Goal: Task Accomplishment & Management: Manage account settings

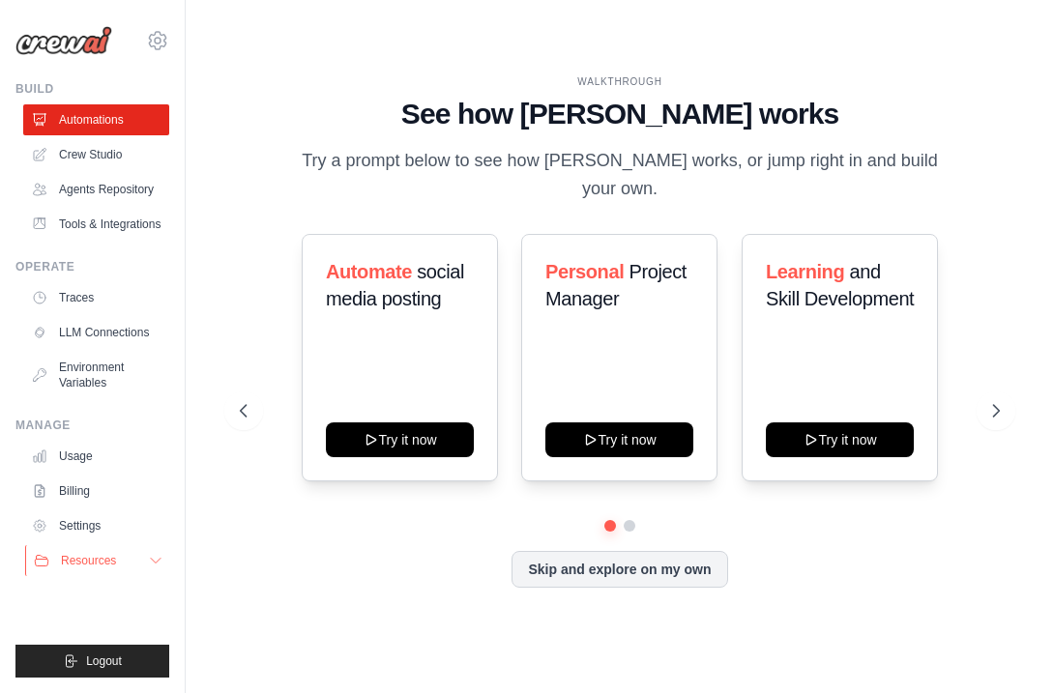
click at [107, 567] on span "Resources" at bounding box center [88, 560] width 55 height 15
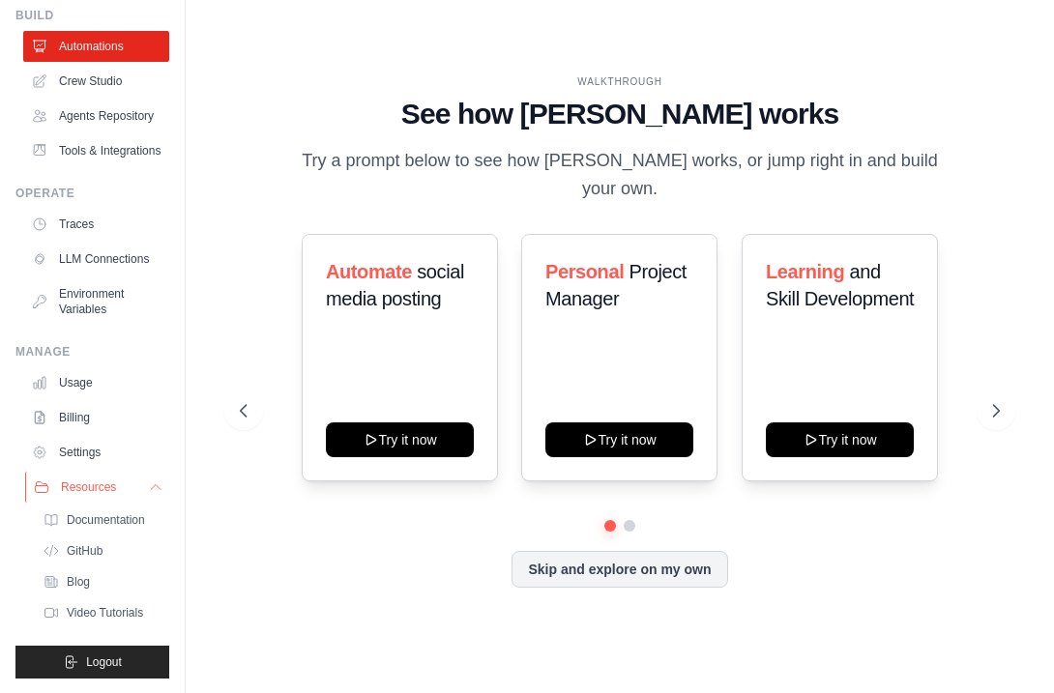
scroll to position [84, 0]
click at [104, 467] on link "Settings" at bounding box center [98, 451] width 146 height 31
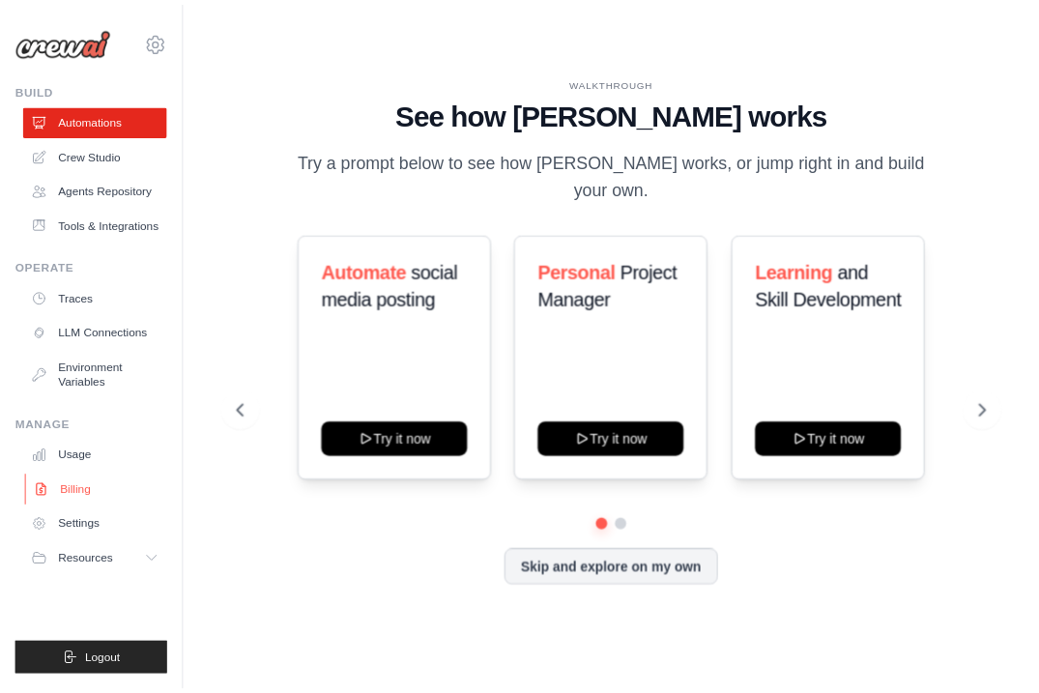
scroll to position [0, 0]
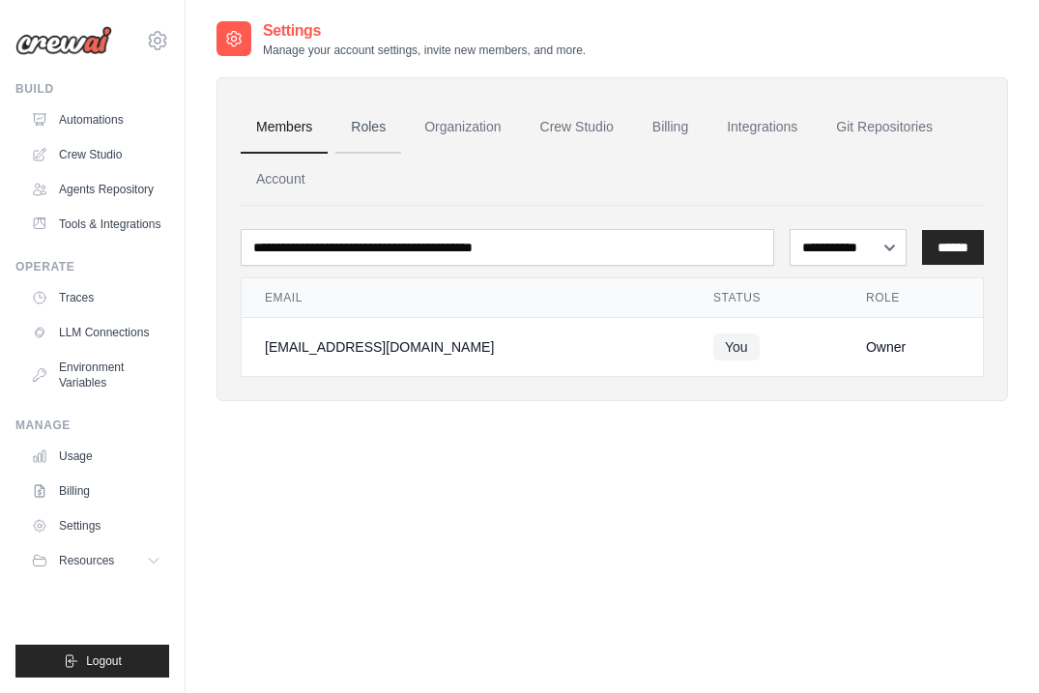
click at [384, 131] on link "Roles" at bounding box center [368, 128] width 66 height 52
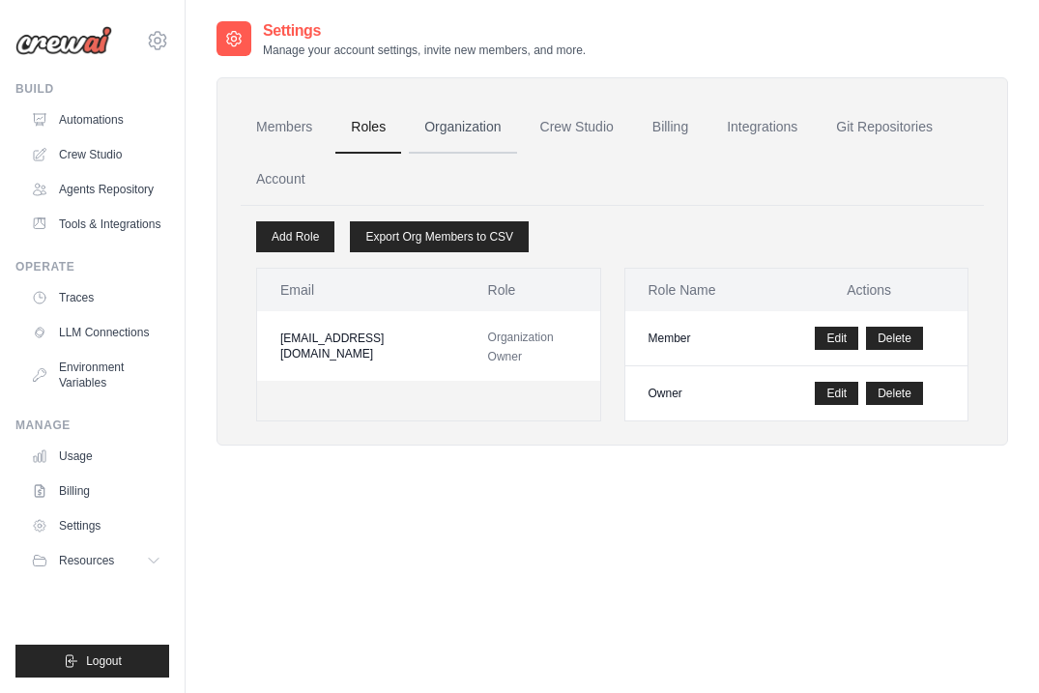
click at [436, 131] on link "Organization" at bounding box center [462, 128] width 107 height 52
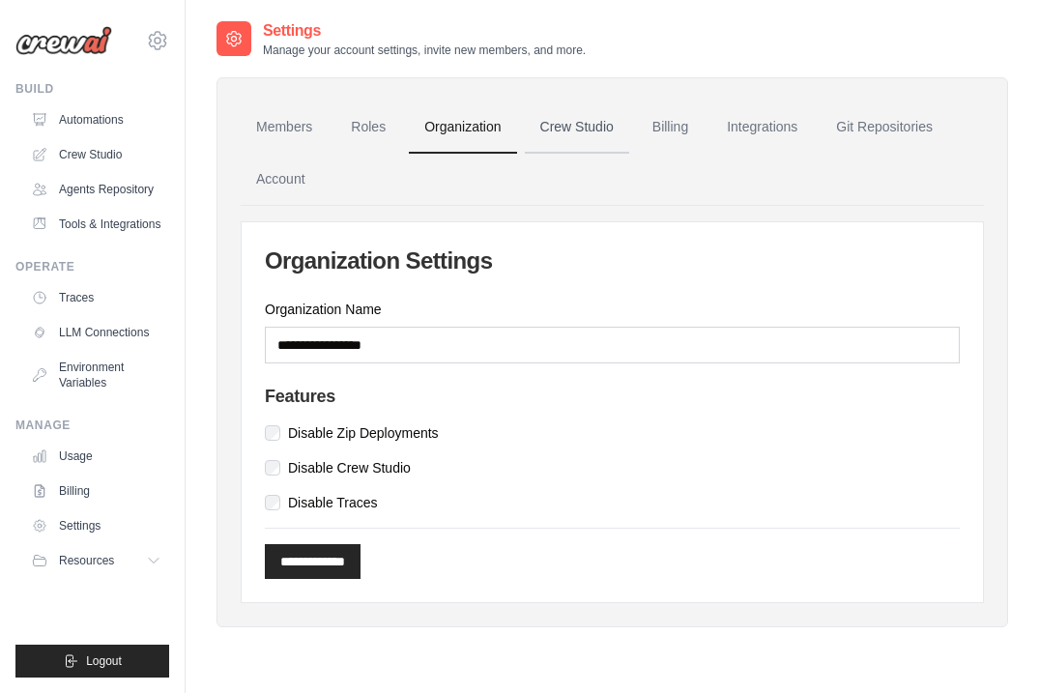
click at [573, 129] on link "Crew Studio" at bounding box center [577, 128] width 104 height 52
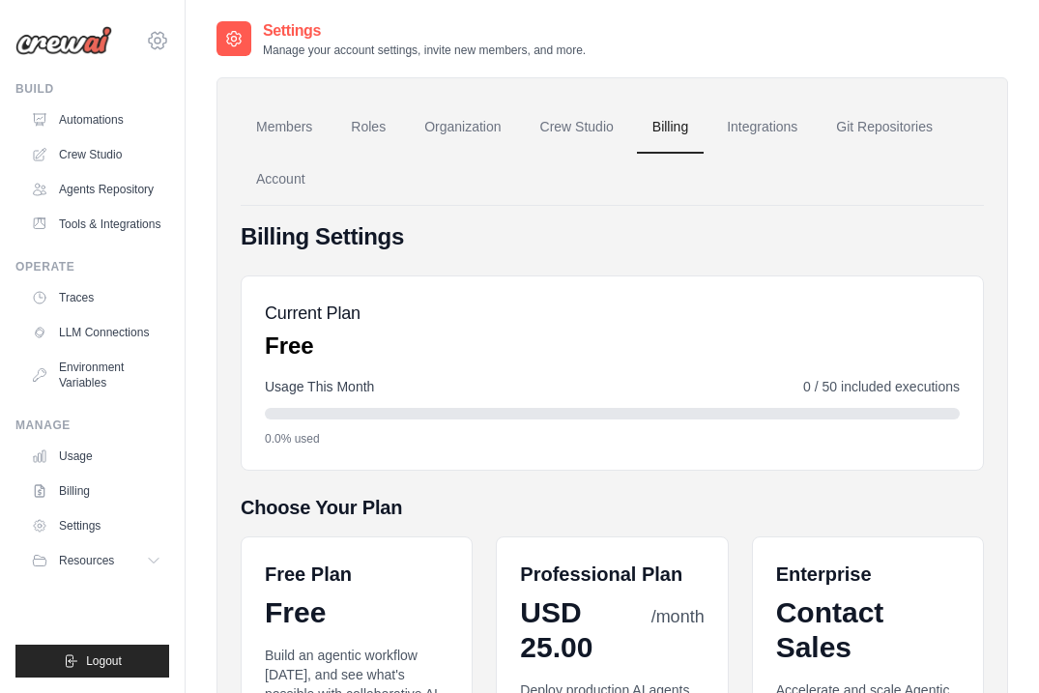
click at [146, 44] on div "wmh.dirc@gmail.com Settings" at bounding box center [92, 31] width 154 height 62
click at [162, 42] on icon at bounding box center [157, 40] width 23 height 23
click at [185, 133] on link "Settings" at bounding box center [242, 120] width 184 height 39
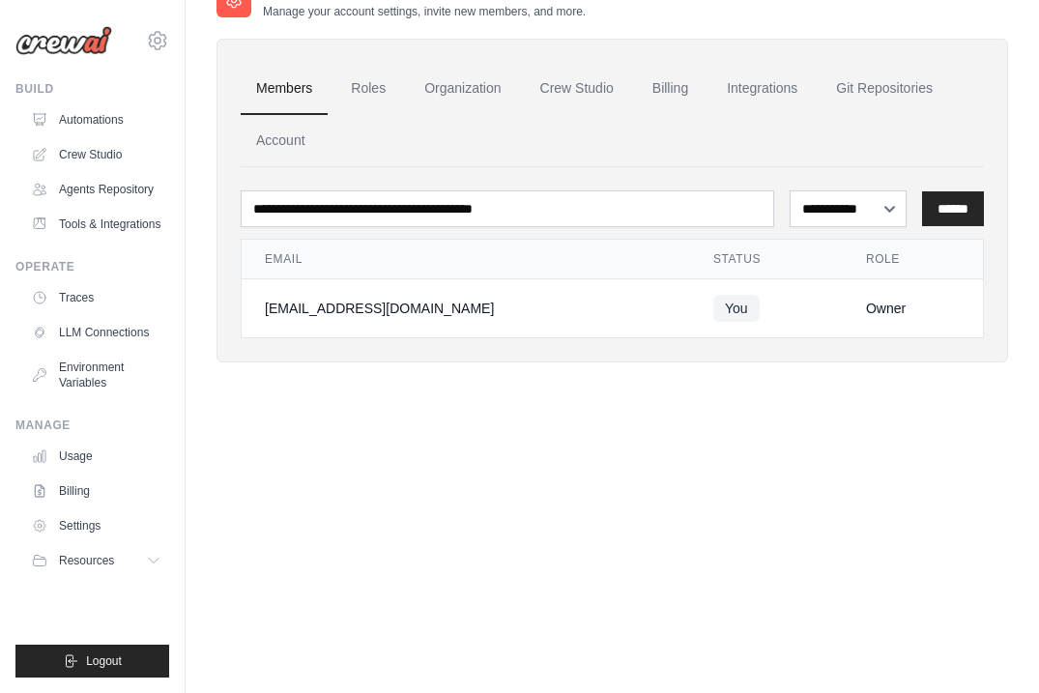
scroll to position [39, 0]
click at [137, 356] on link "Environment Variables" at bounding box center [98, 375] width 146 height 46
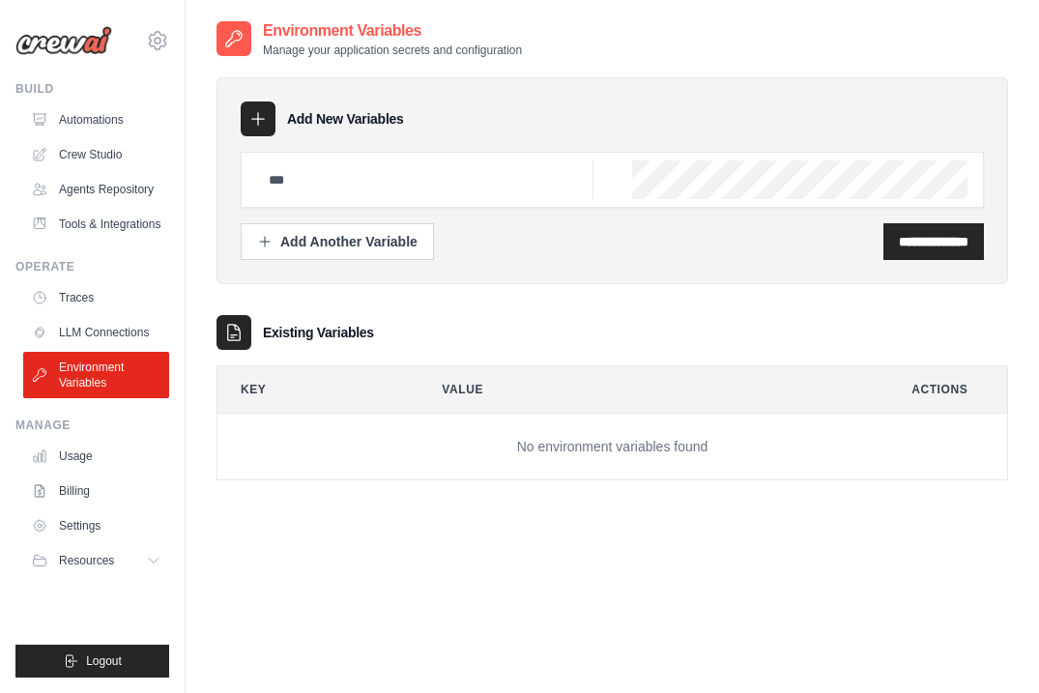
click at [359, 181] on input "text" at bounding box center [425, 179] width 336 height 39
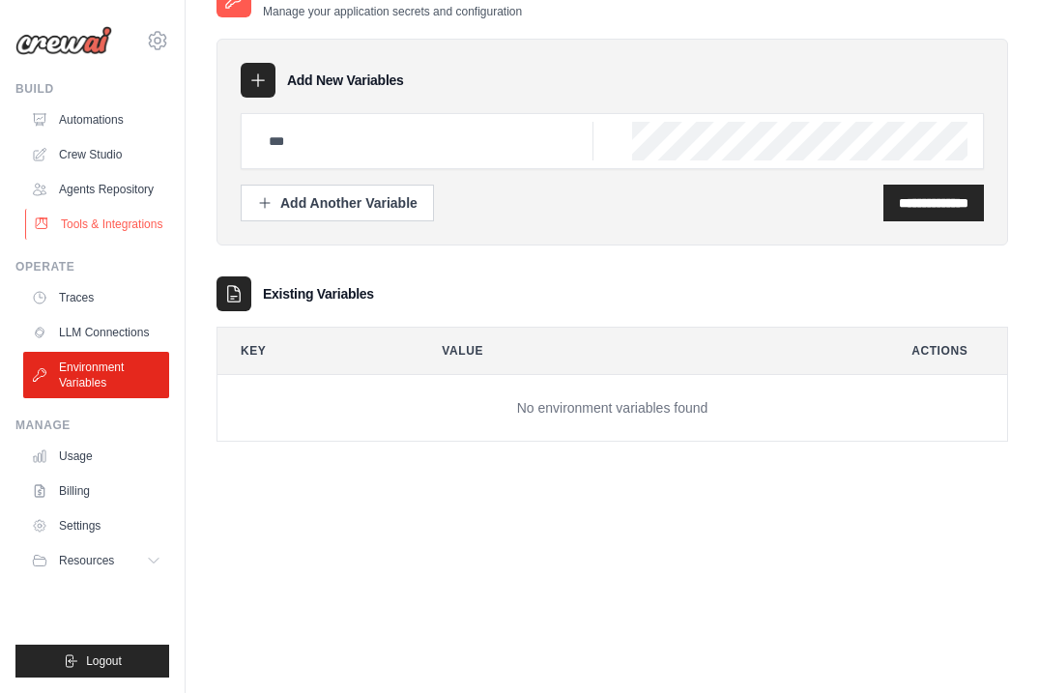
scroll to position [39, 0]
click at [131, 234] on link "Tools & Integrations" at bounding box center [98, 224] width 146 height 31
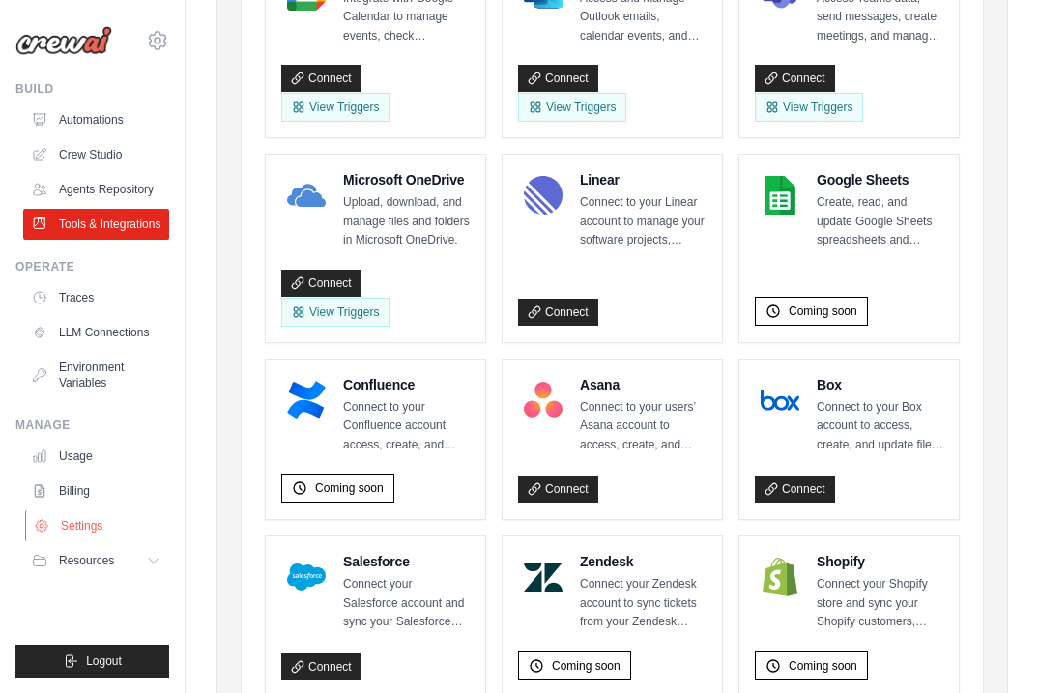
scroll to position [485, 0]
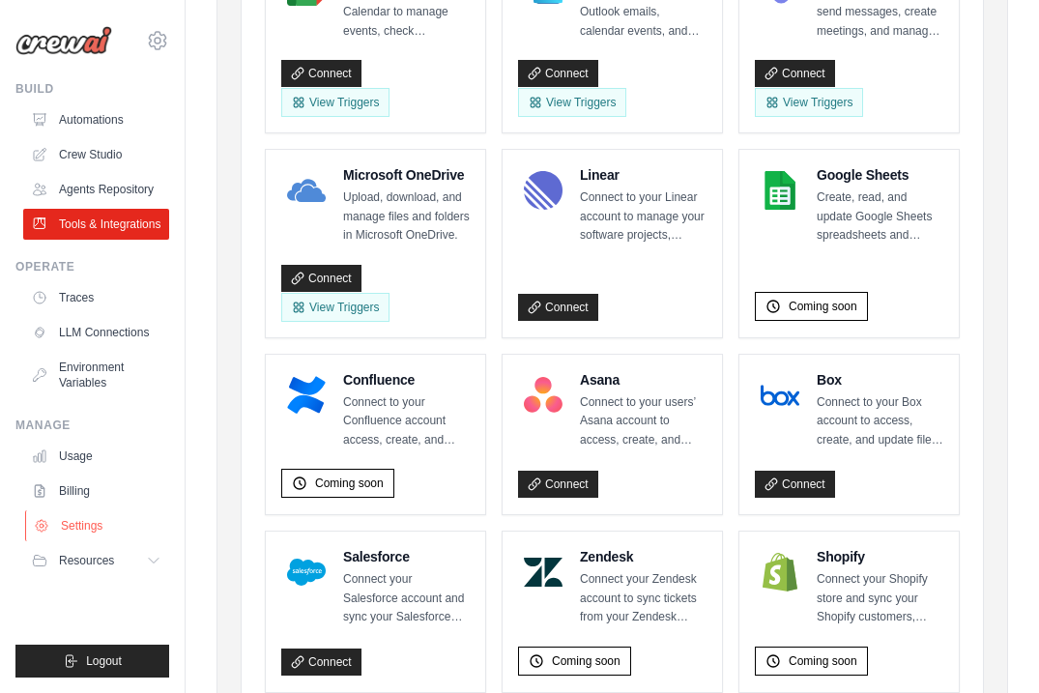
click at [147, 512] on link "Settings" at bounding box center [98, 525] width 146 height 31
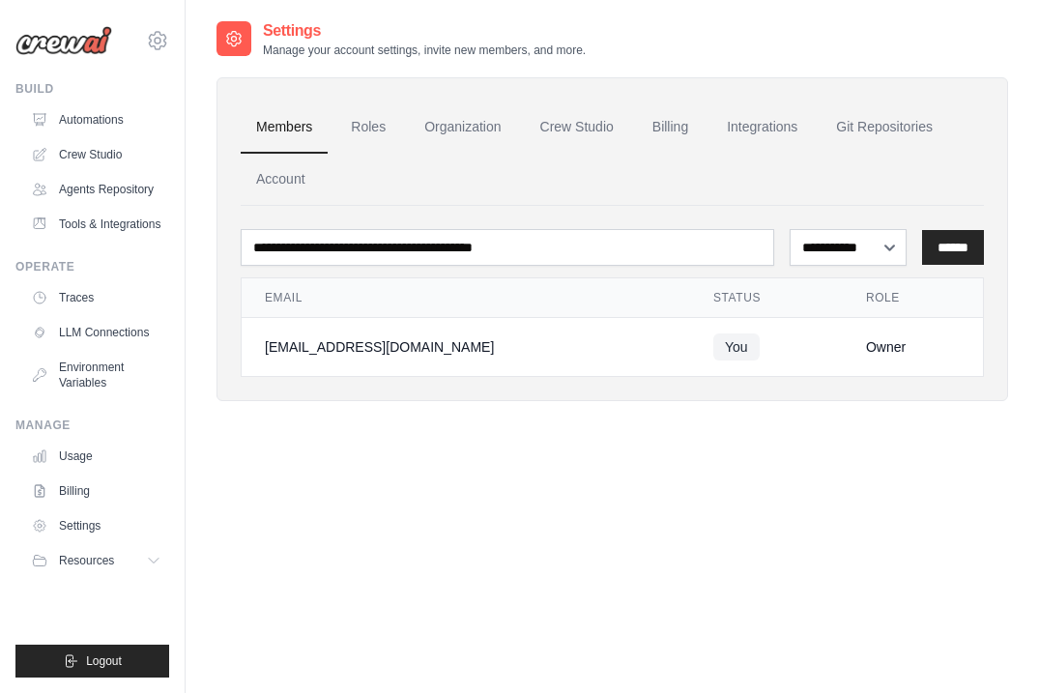
click at [82, 52] on img at bounding box center [63, 40] width 97 height 29
click at [81, 42] on img at bounding box center [63, 40] width 97 height 29
click at [105, 122] on link "Automations" at bounding box center [98, 119] width 146 height 31
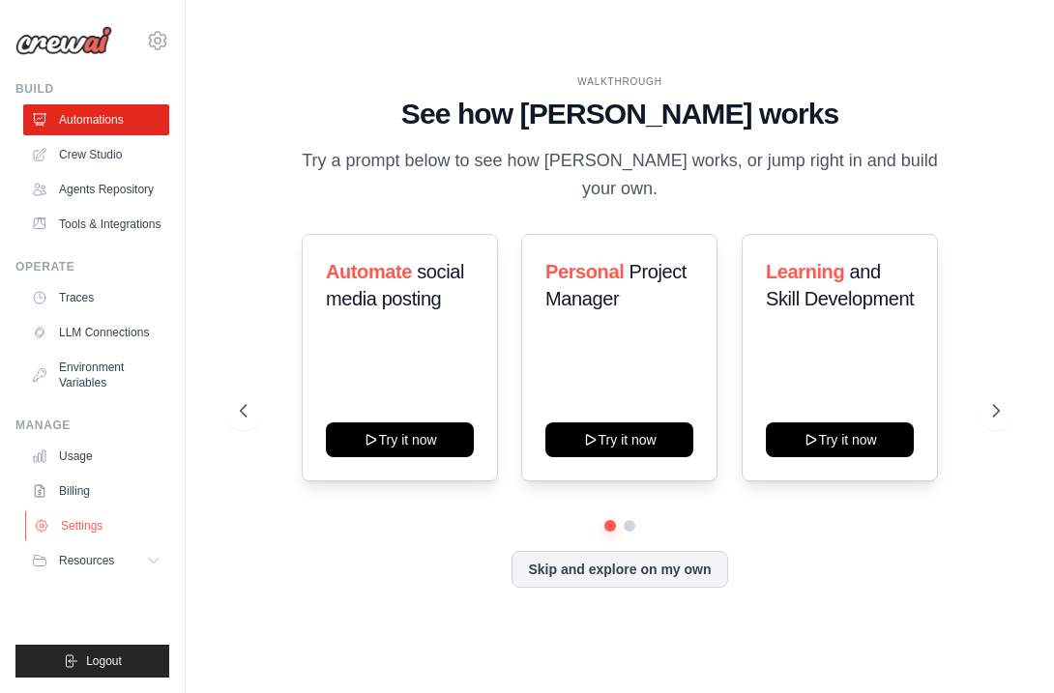
click at [91, 536] on link "Settings" at bounding box center [98, 525] width 146 height 31
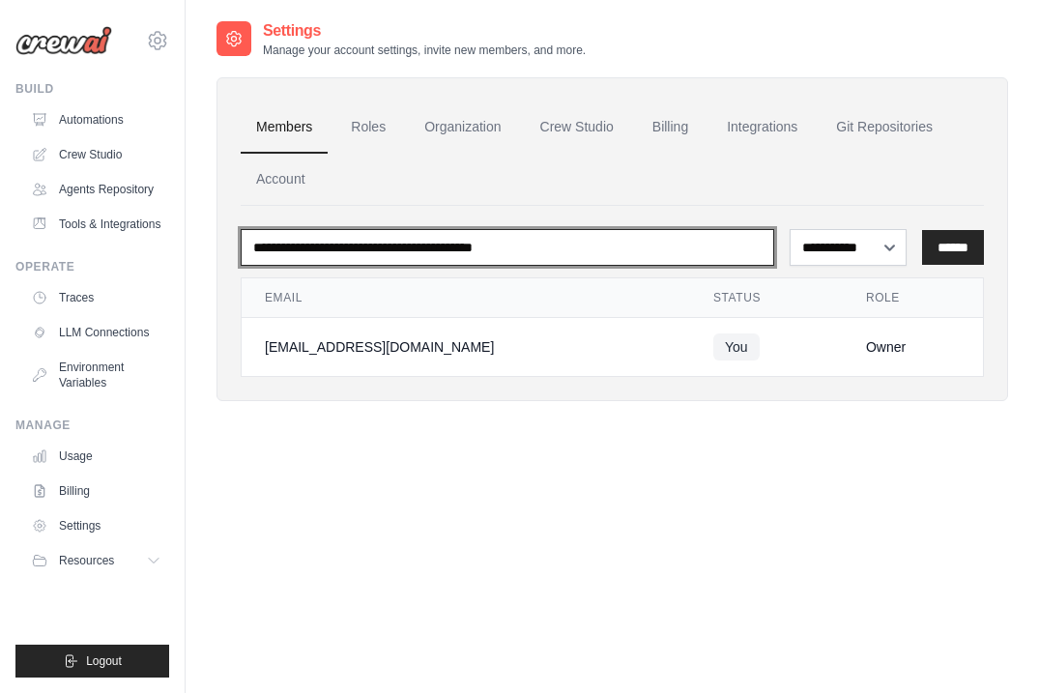
click at [408, 237] on input "email" at bounding box center [508, 247] width 534 height 37
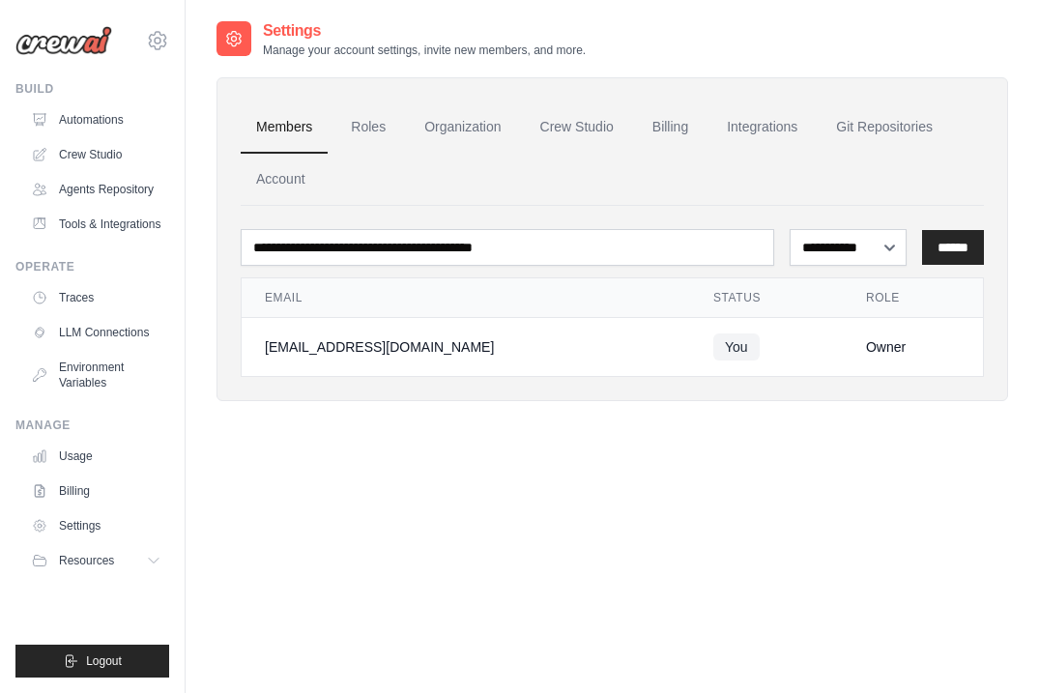
click at [361, 342] on div "[EMAIL_ADDRESS][DOMAIN_NAME]" at bounding box center [466, 346] width 402 height 19
click at [653, 124] on link "Billing" at bounding box center [670, 128] width 67 height 52
click at [590, 127] on link "Crew Studio" at bounding box center [577, 128] width 104 height 52
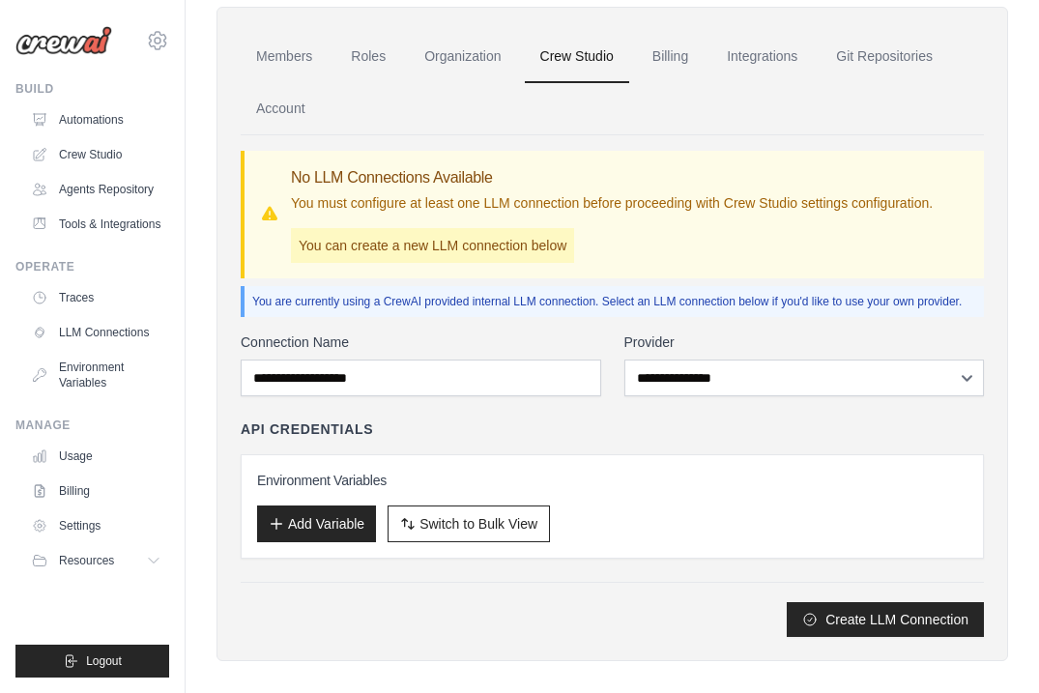
scroll to position [74, 0]
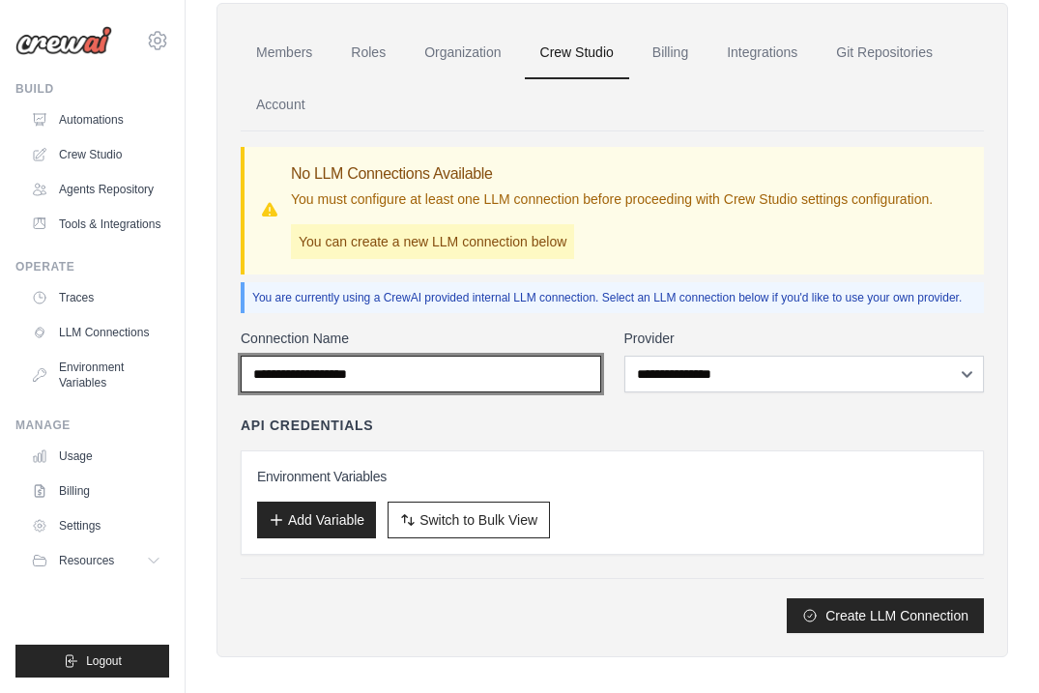
click at [502, 381] on input "Connection Name" at bounding box center [421, 374] width 361 height 37
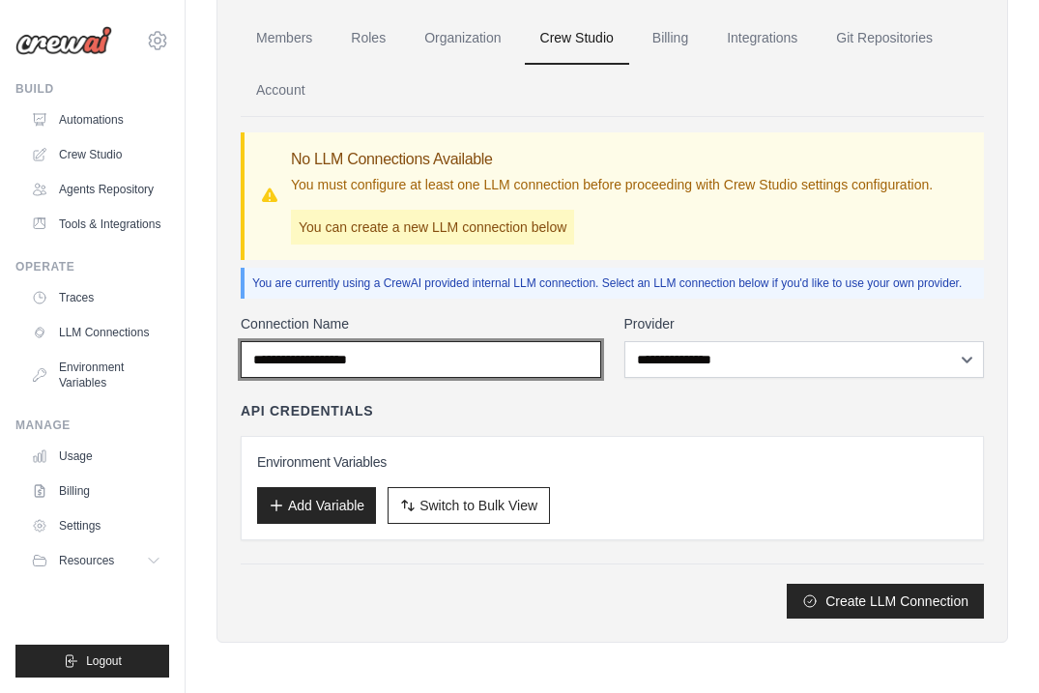
scroll to position [89, 0]
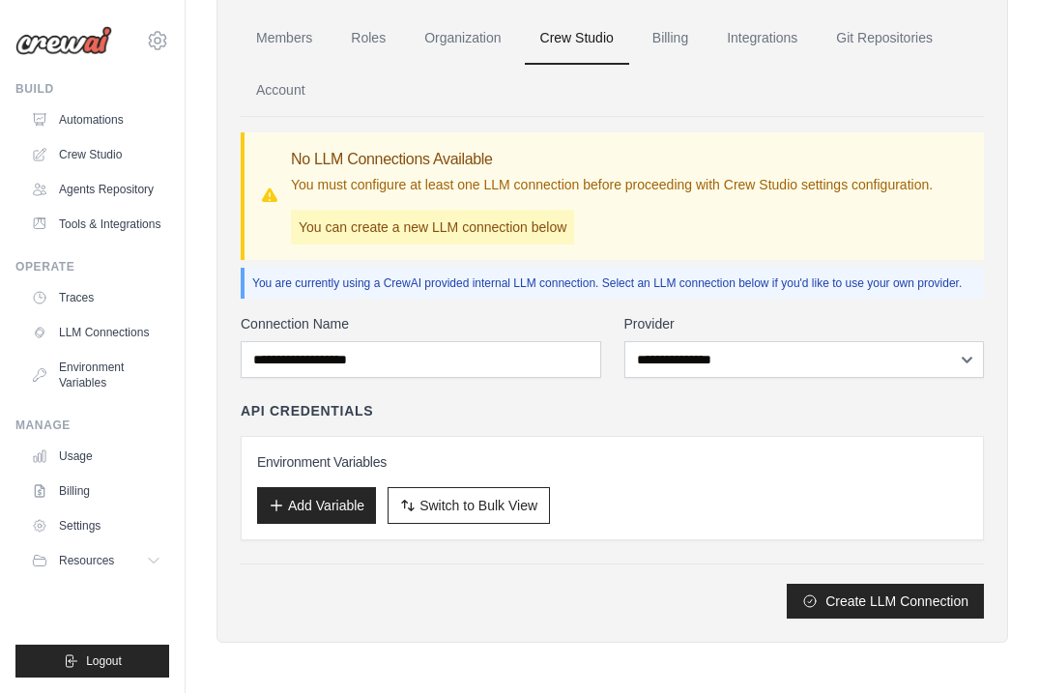
click at [694, 340] on div "**********" at bounding box center [805, 346] width 361 height 64
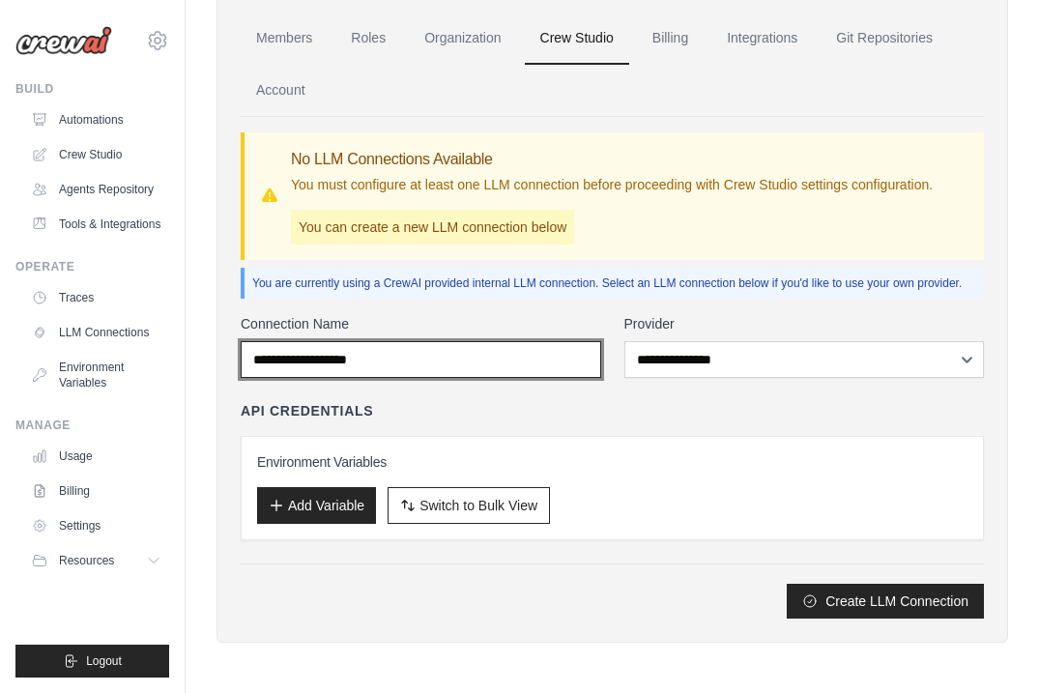
click at [461, 374] on input "Connection Name" at bounding box center [421, 359] width 361 height 37
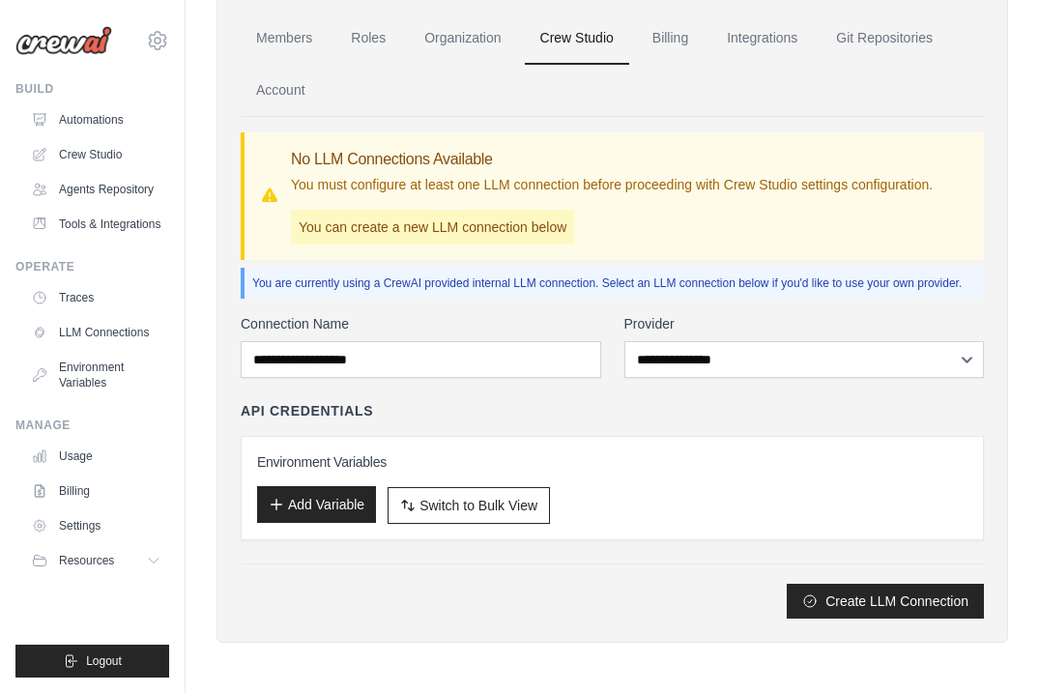
click at [354, 507] on button "Add Variable" at bounding box center [316, 504] width 119 height 37
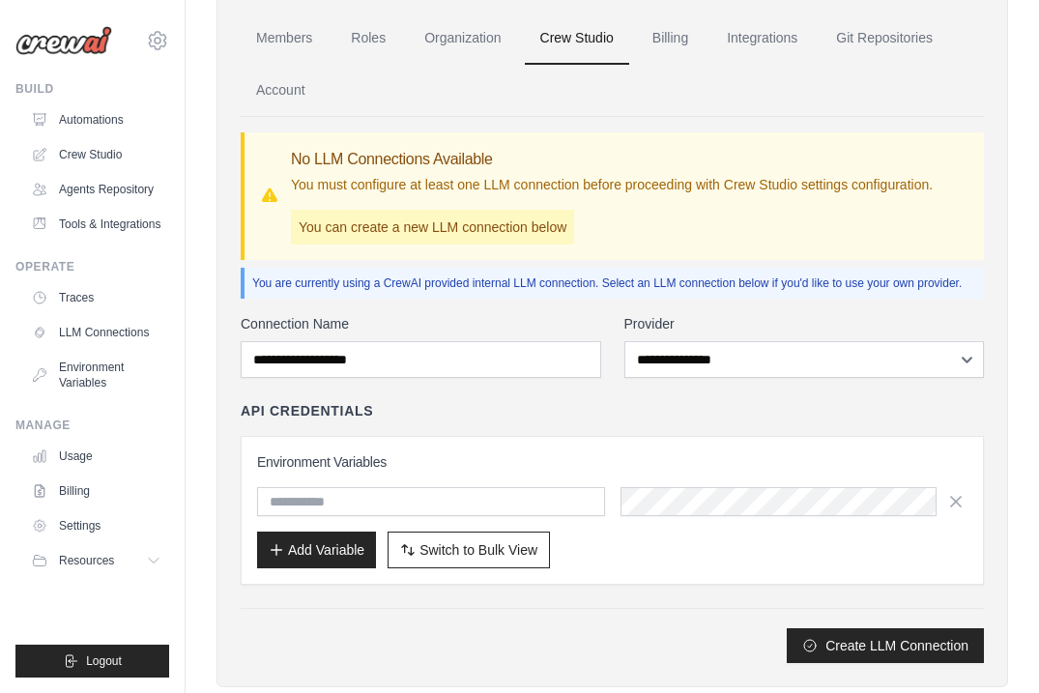
click at [356, 507] on input "text" at bounding box center [431, 501] width 348 height 29
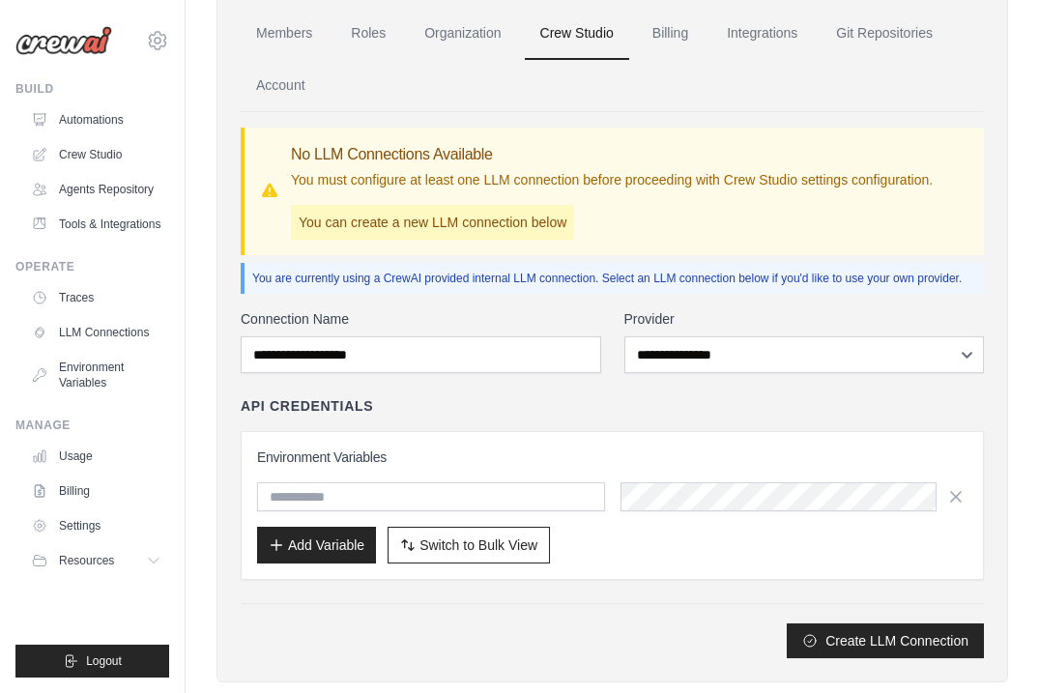
click at [378, 433] on div "Environment Variables Add Variable Switch to Bulk View Switch to Table View" at bounding box center [612, 505] width 743 height 149
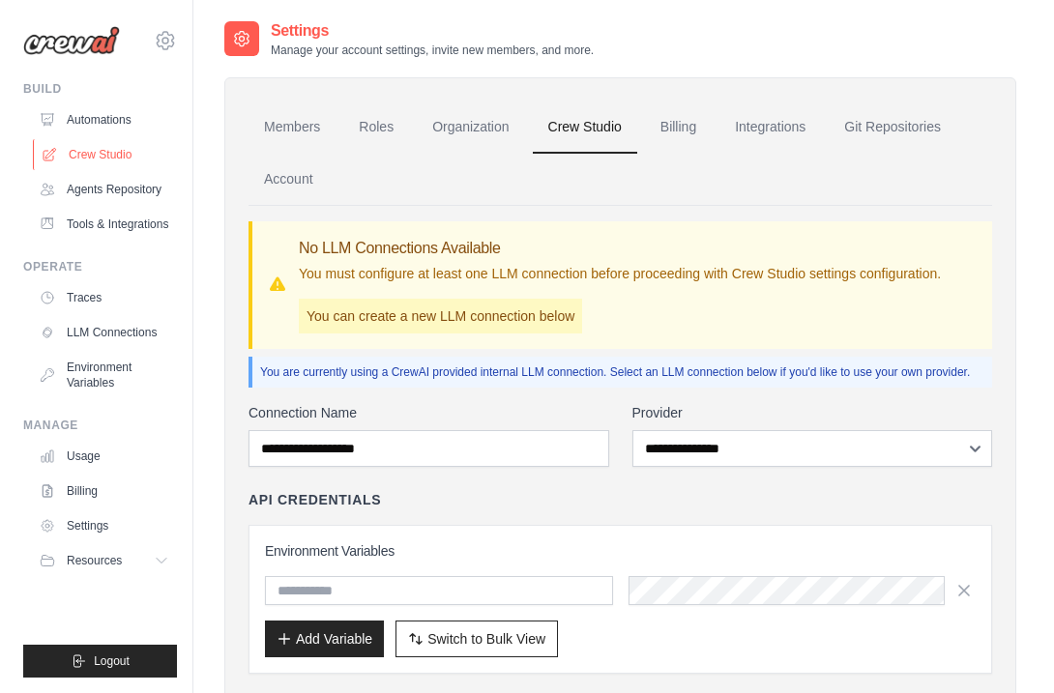
scroll to position [0, 0]
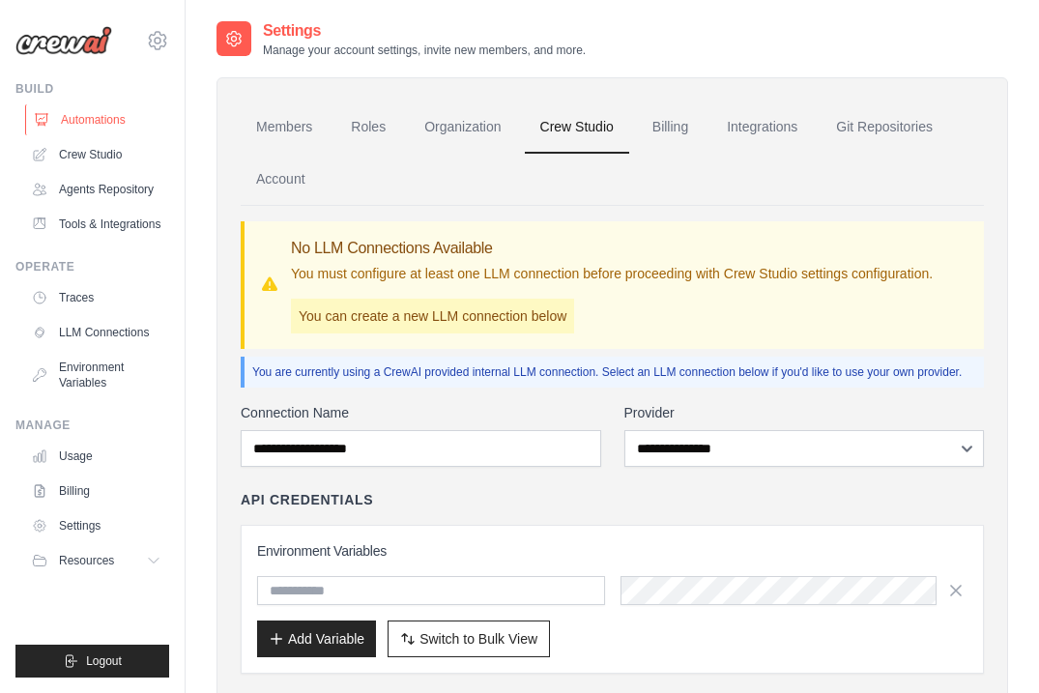
click at [122, 132] on link "Automations" at bounding box center [98, 119] width 146 height 31
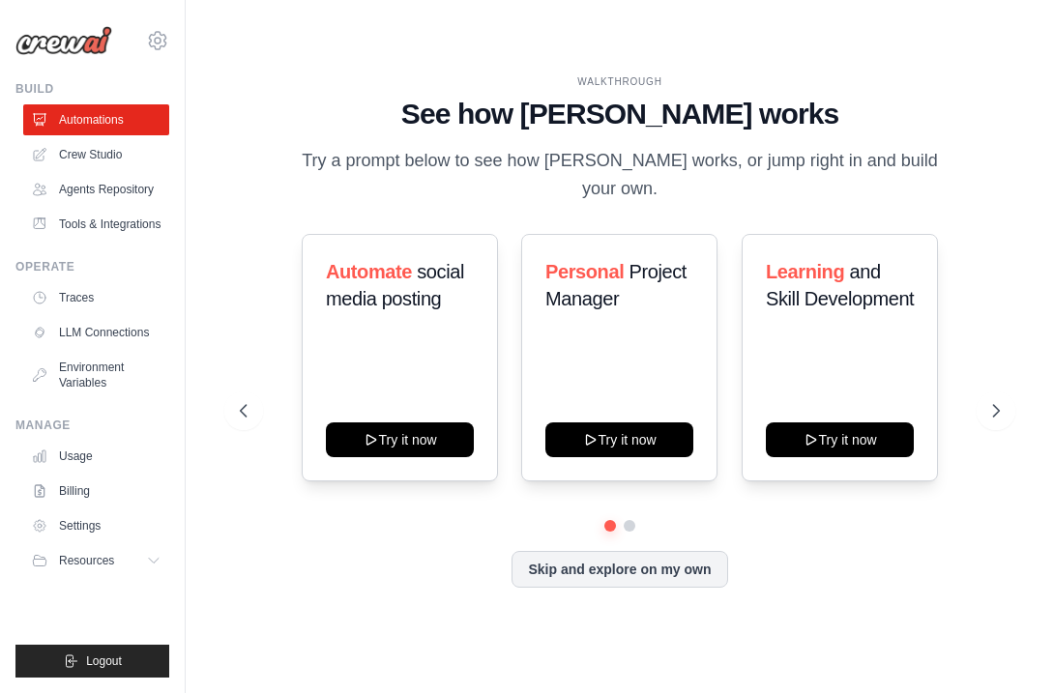
click at [77, 40] on img at bounding box center [63, 40] width 97 height 29
click at [135, 561] on button "Resources" at bounding box center [98, 560] width 146 height 31
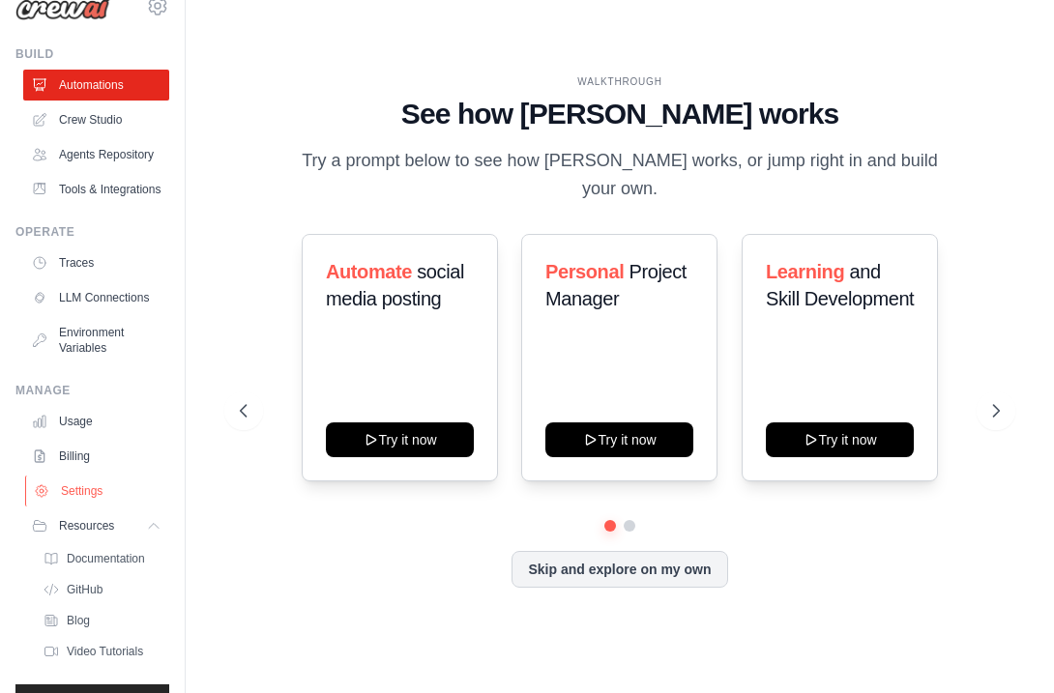
scroll to position [40, 0]
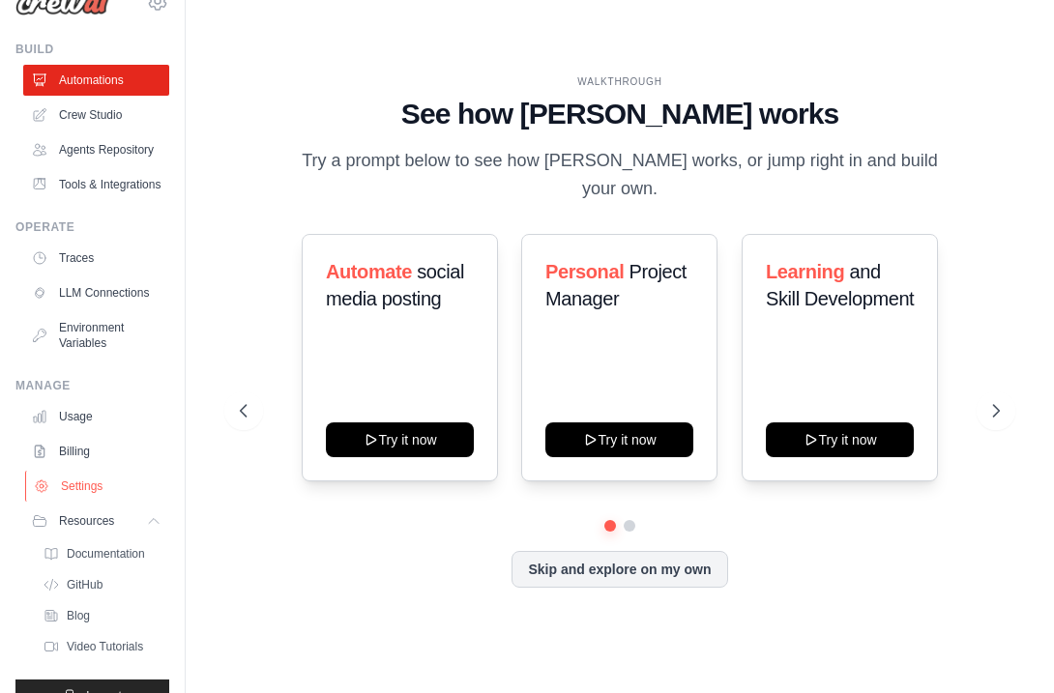
click at [125, 502] on link "Settings" at bounding box center [98, 486] width 146 height 31
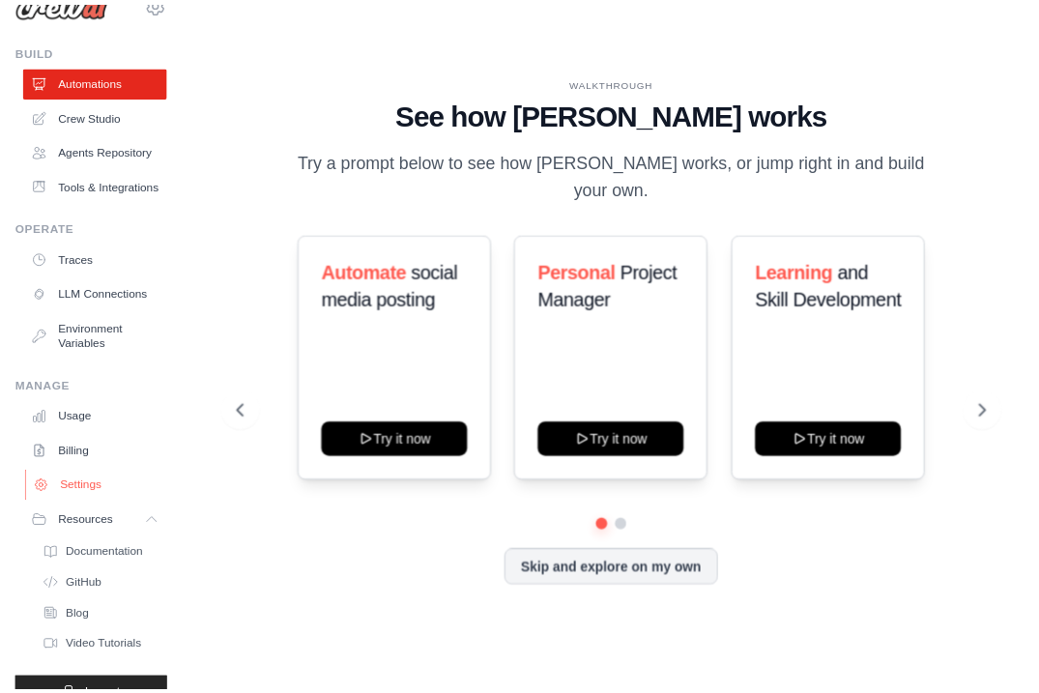
scroll to position [0, 0]
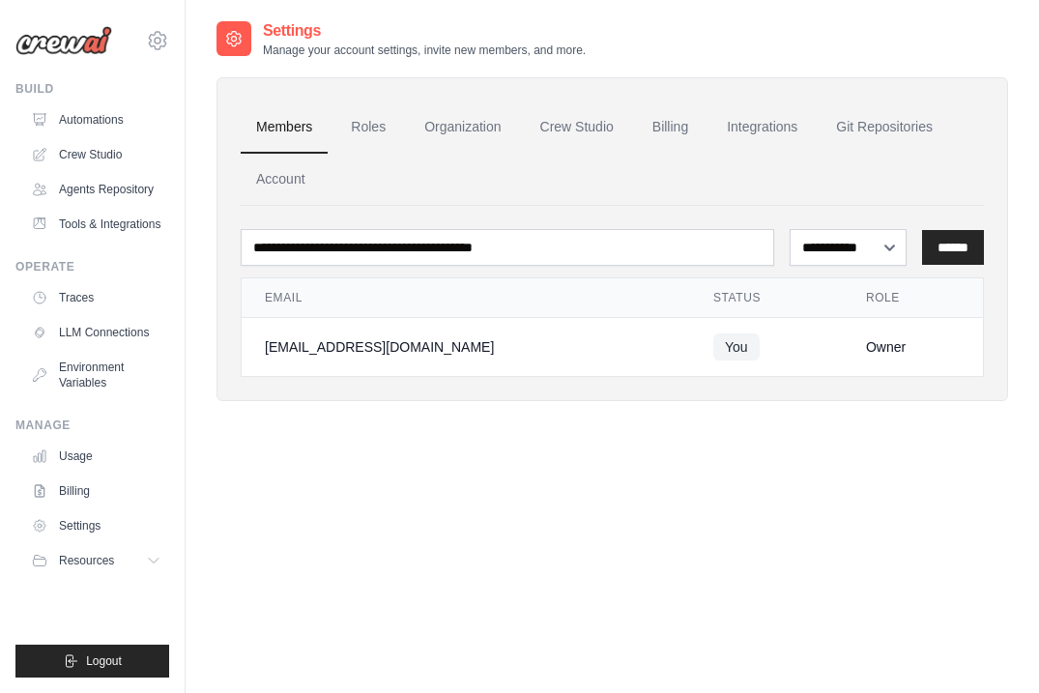
click at [378, 357] on div "[EMAIL_ADDRESS][DOMAIN_NAME]" at bounding box center [466, 346] width 402 height 19
click at [733, 360] on td "You" at bounding box center [766, 347] width 153 height 59
click at [373, 137] on link "Roles" at bounding box center [368, 128] width 66 height 52
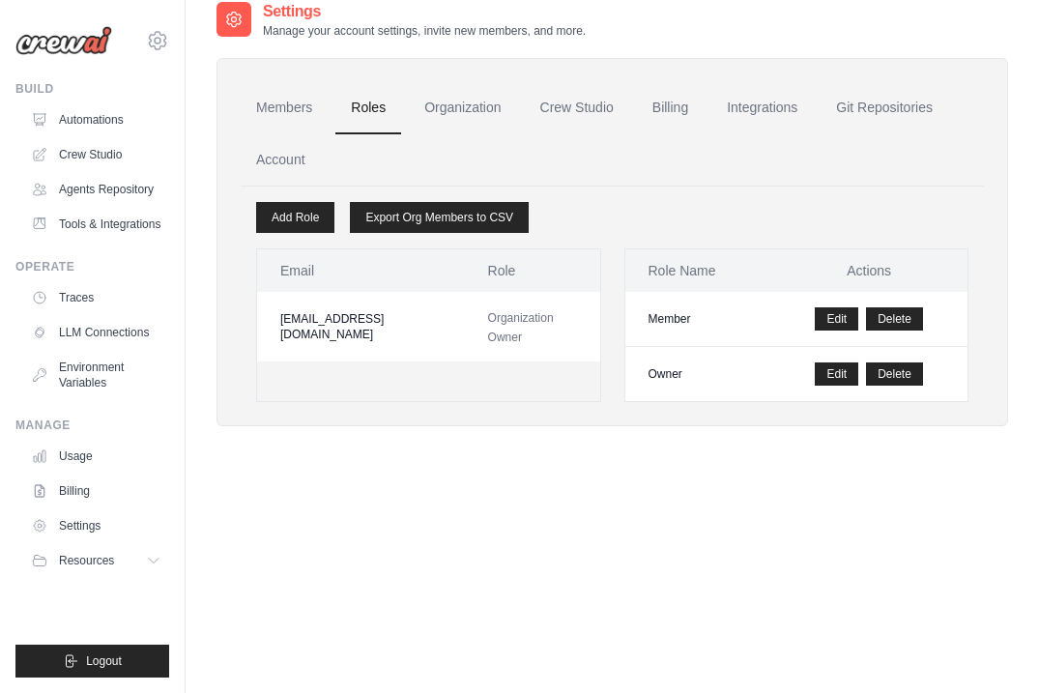
scroll to position [22, 0]
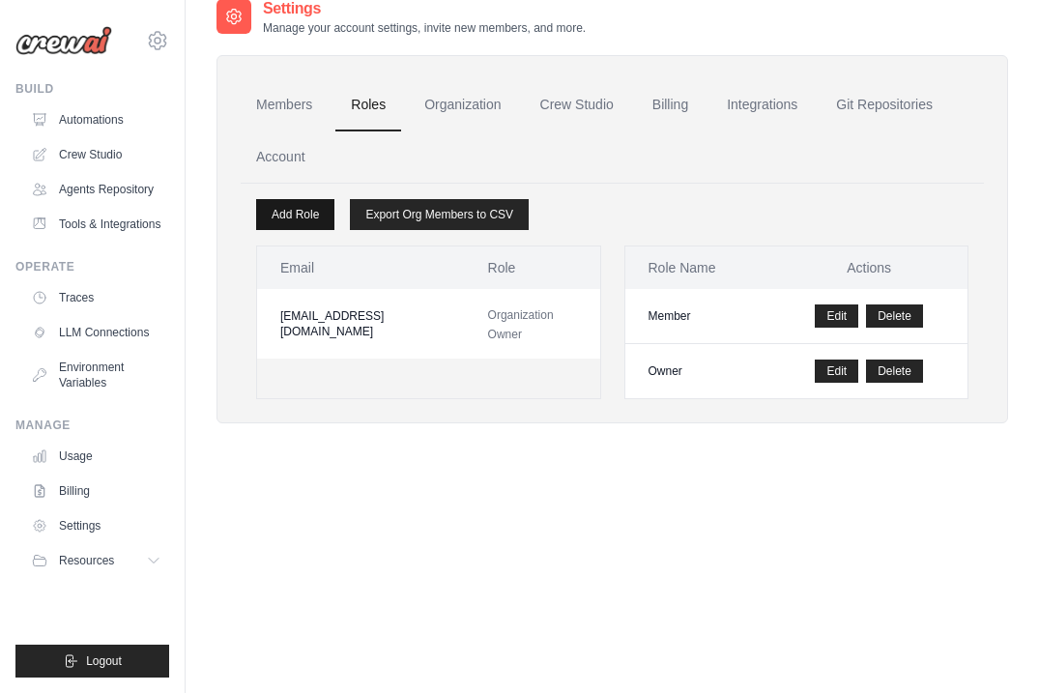
click at [332, 204] on link "Add Role" at bounding box center [295, 214] width 78 height 31
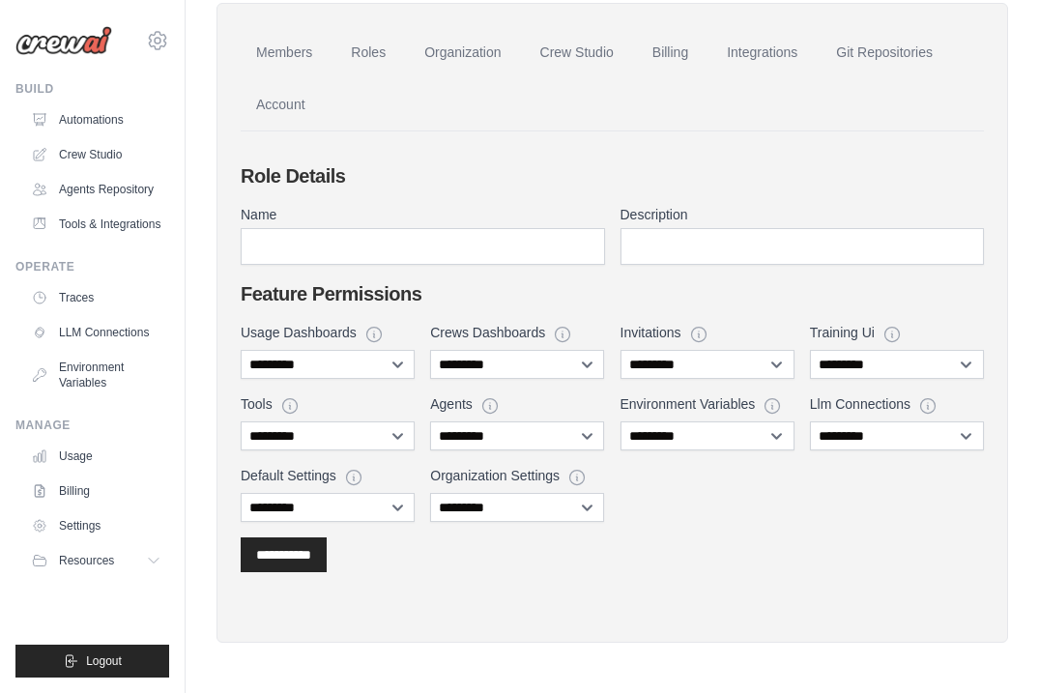
scroll to position [74, 0]
select select "******"
click at [880, 380] on div "**********" at bounding box center [612, 422] width 743 height 199
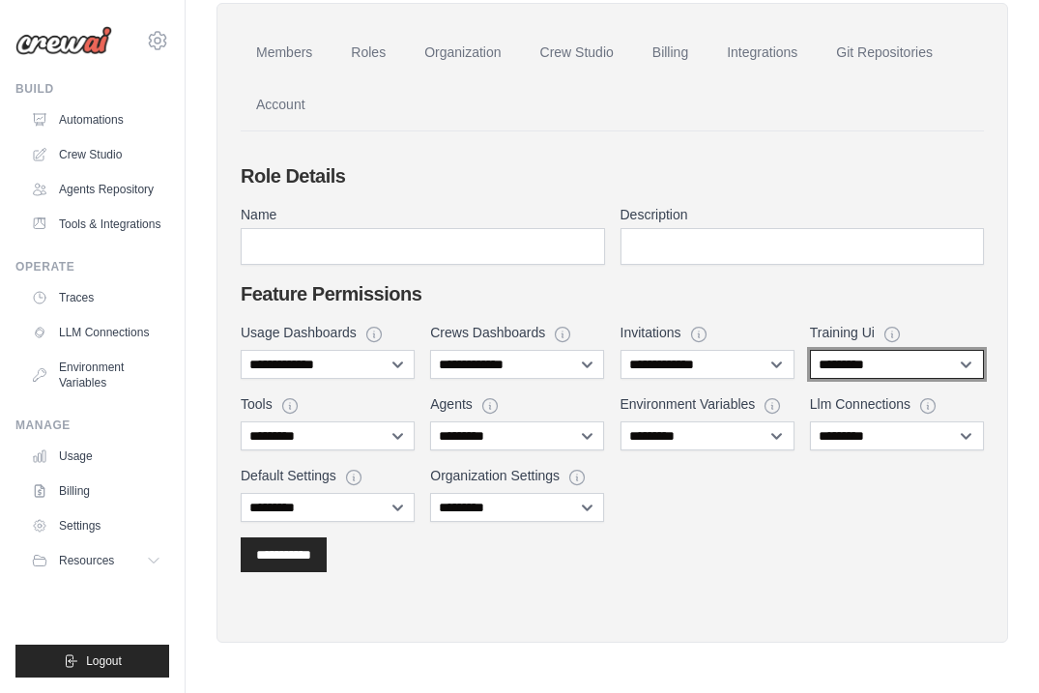
select select "******"
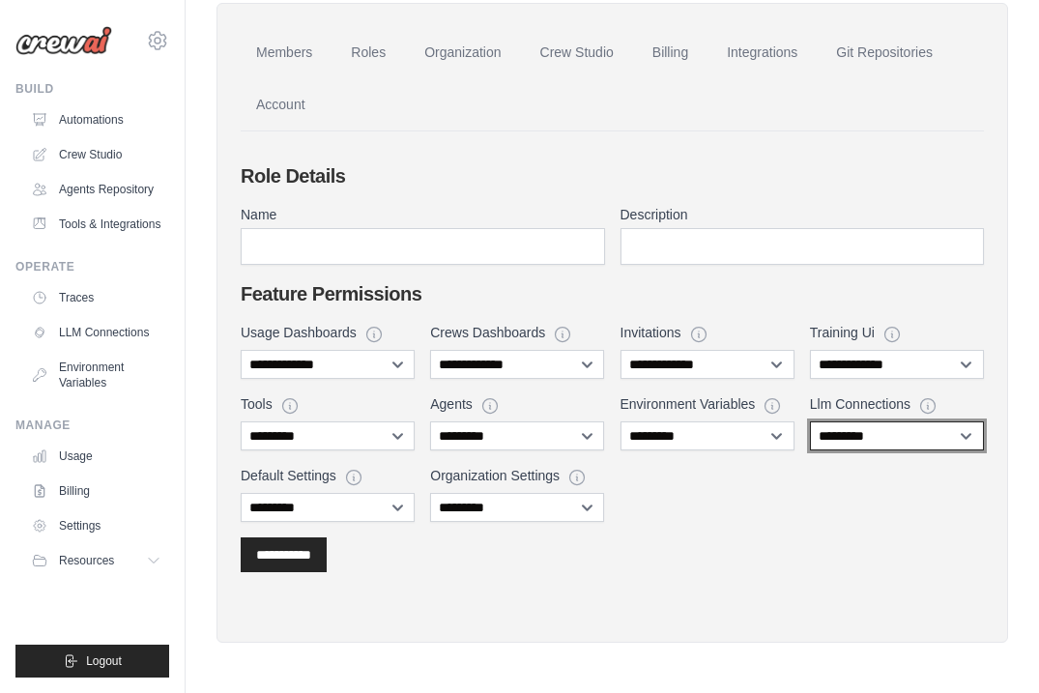
select select "******"
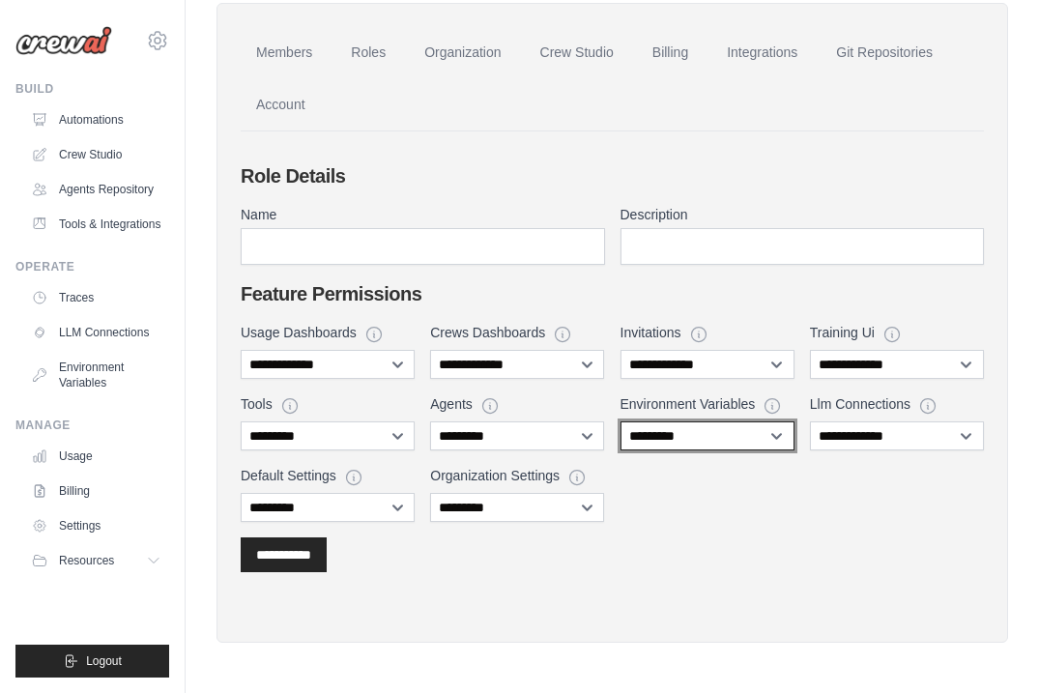
select select "******"
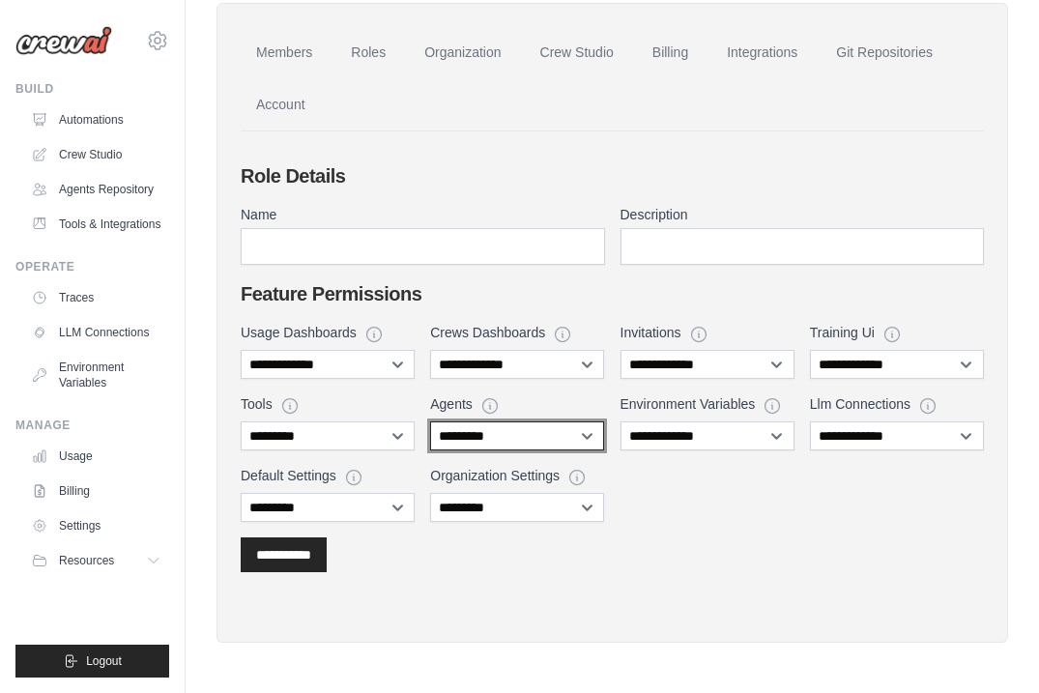
select select "******"
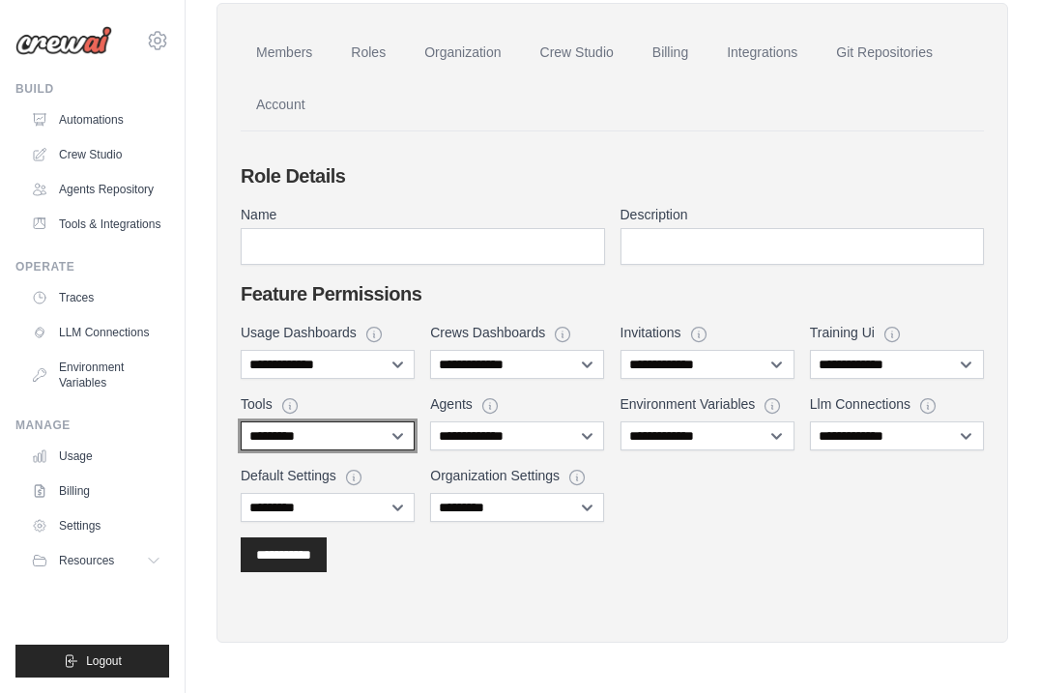
select select "******"
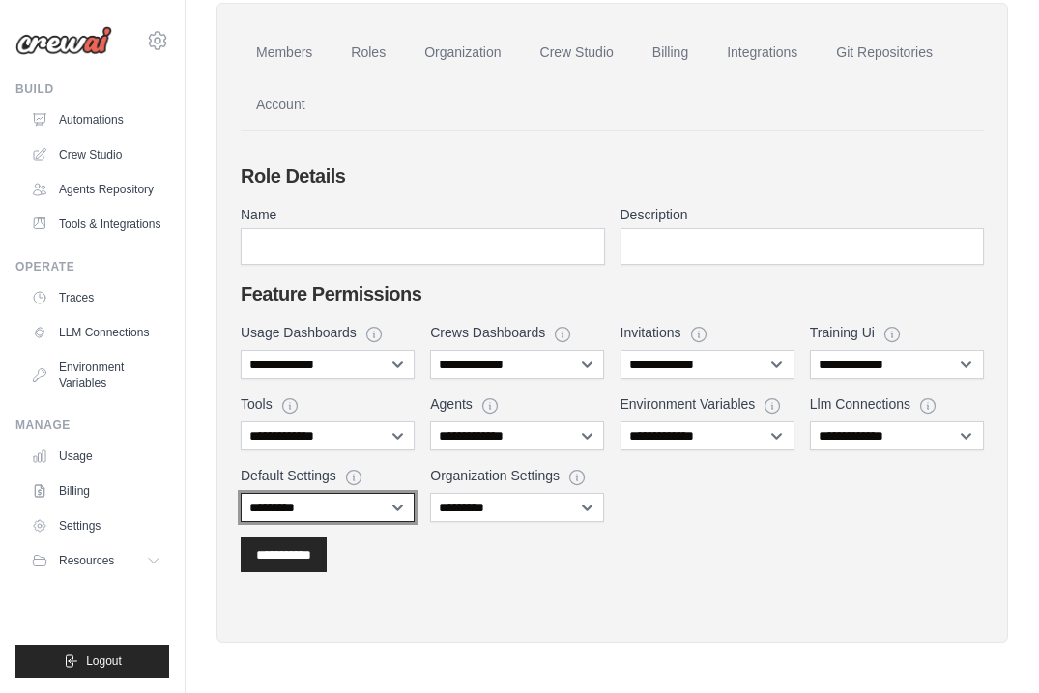
select select "******"
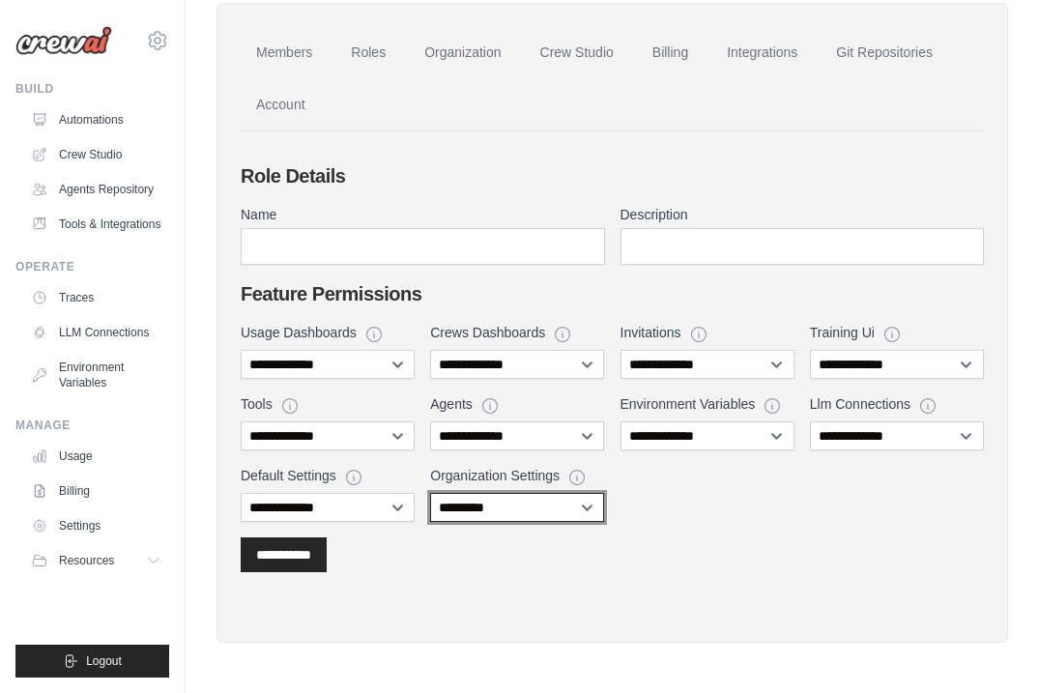
select select "******"
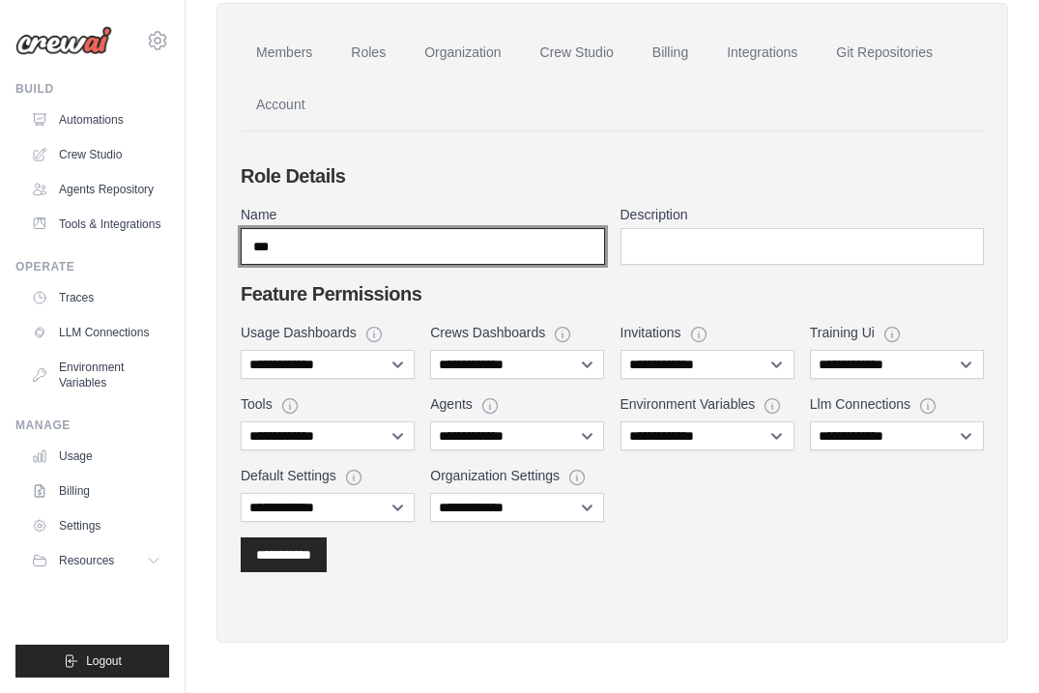
type input "***"
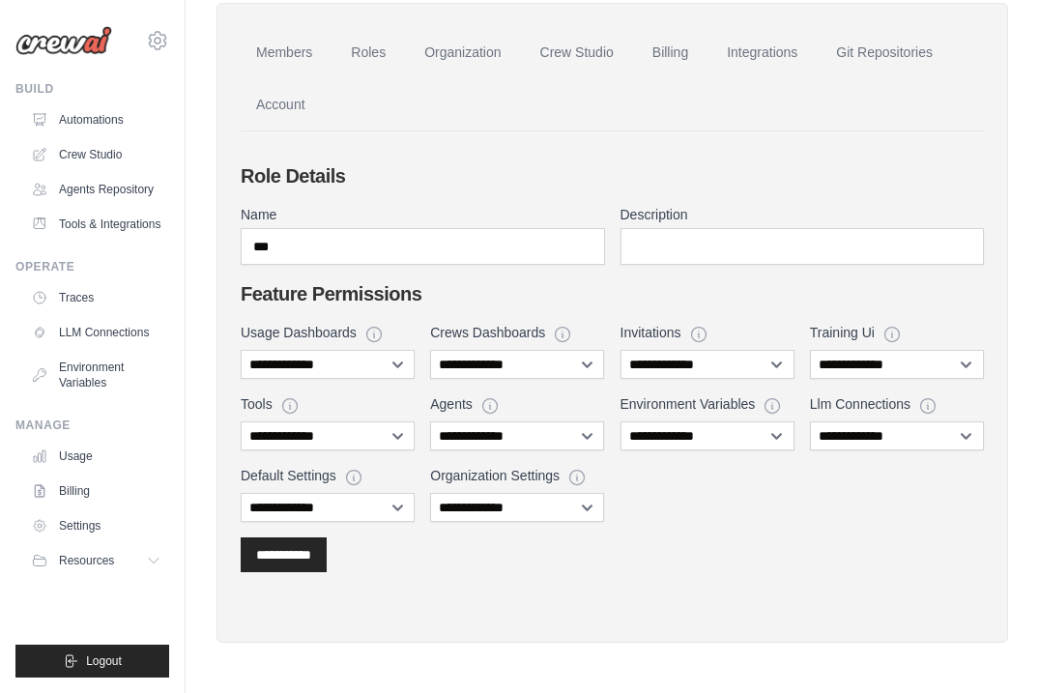
click at [776, 265] on div "**********" at bounding box center [612, 367] width 743 height 410
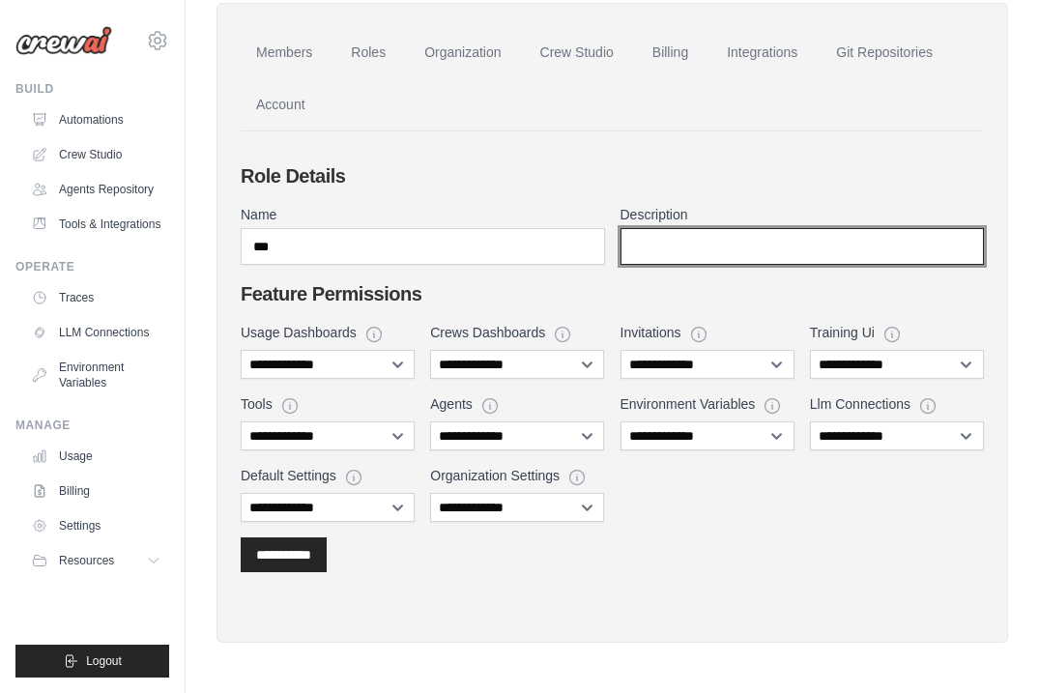
click at [776, 258] on input "Description" at bounding box center [803, 246] width 364 height 37
type input "**********"
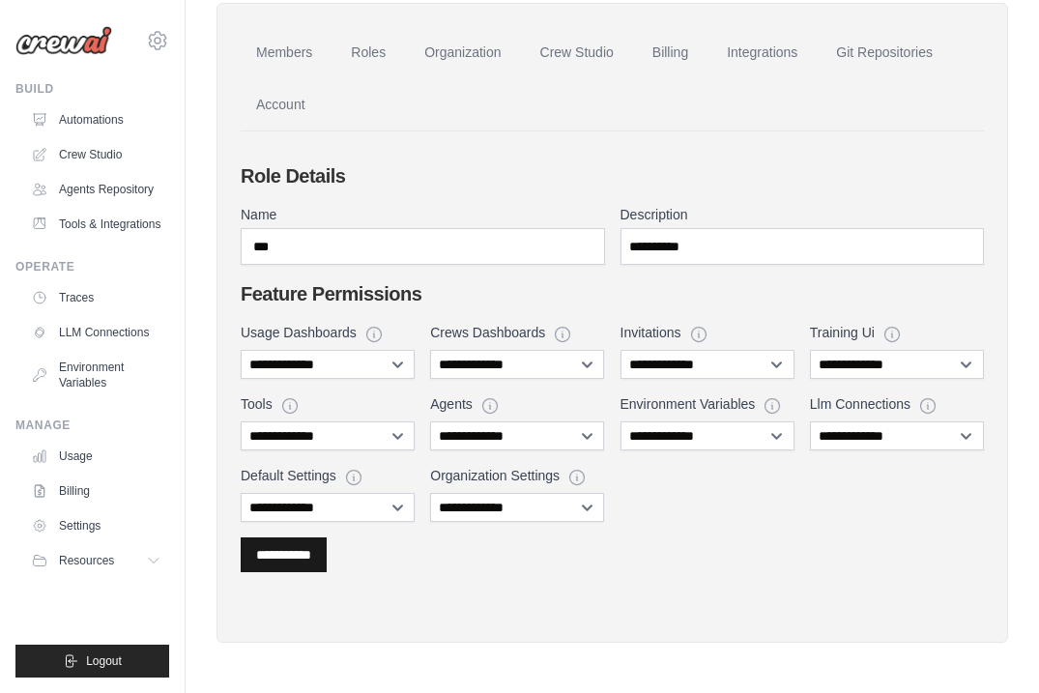
click at [311, 561] on input "**********" at bounding box center [283, 554] width 55 height 19
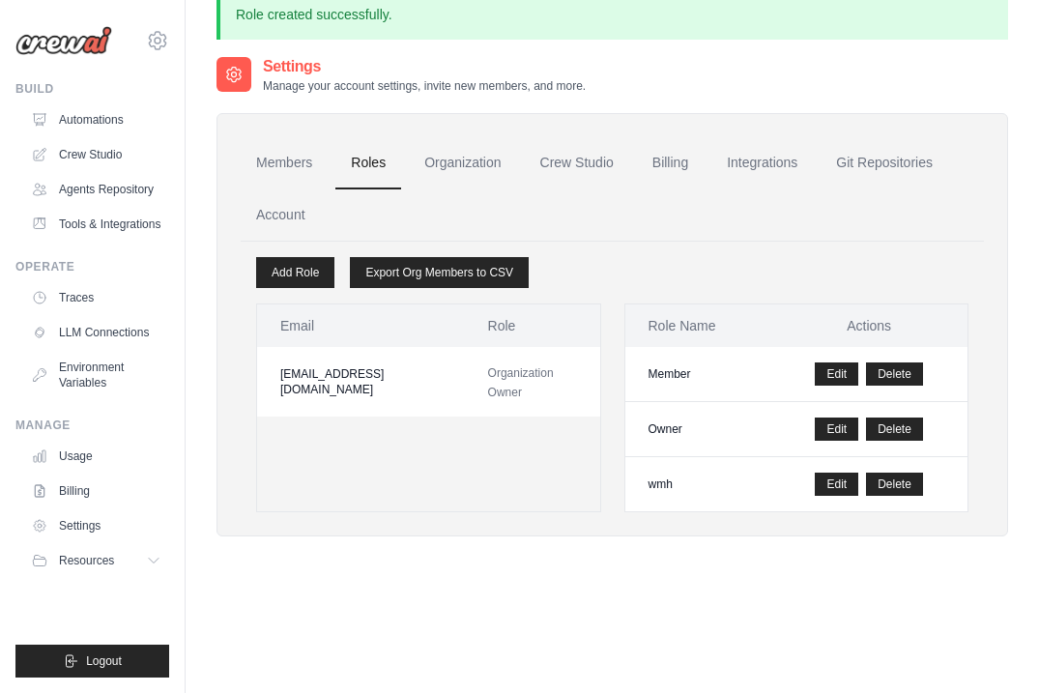
click at [315, 561] on div "Settings Manage your account settings, invite new members, and more. Members Ro…" at bounding box center [613, 311] width 792 height 512
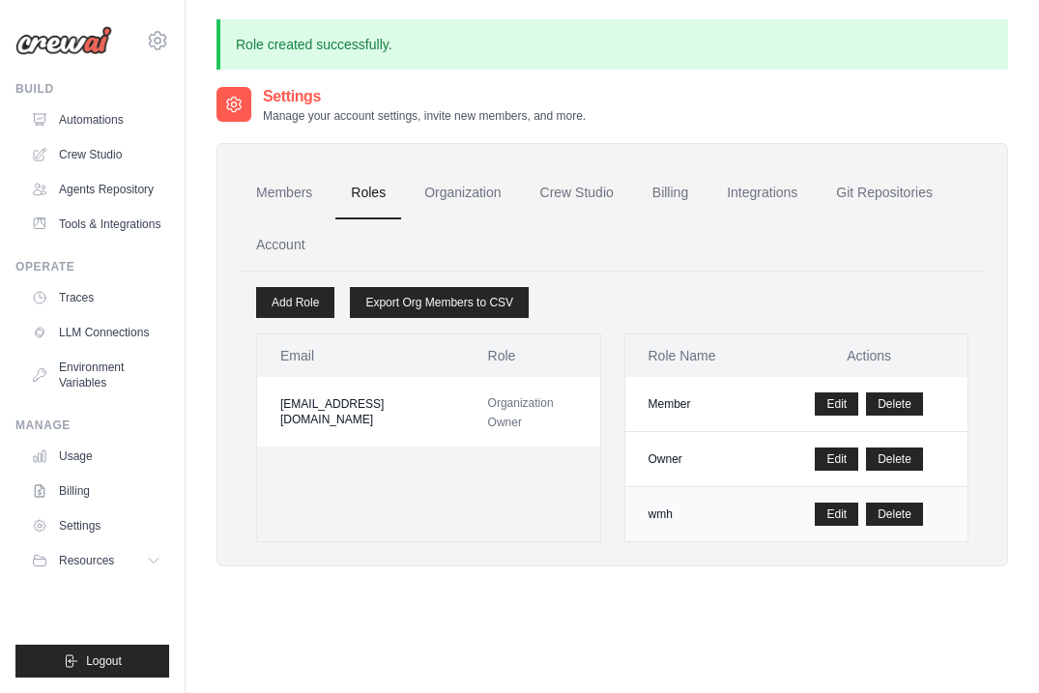
click at [667, 508] on td "wmh" at bounding box center [699, 514] width 146 height 55
copy td "wmh"
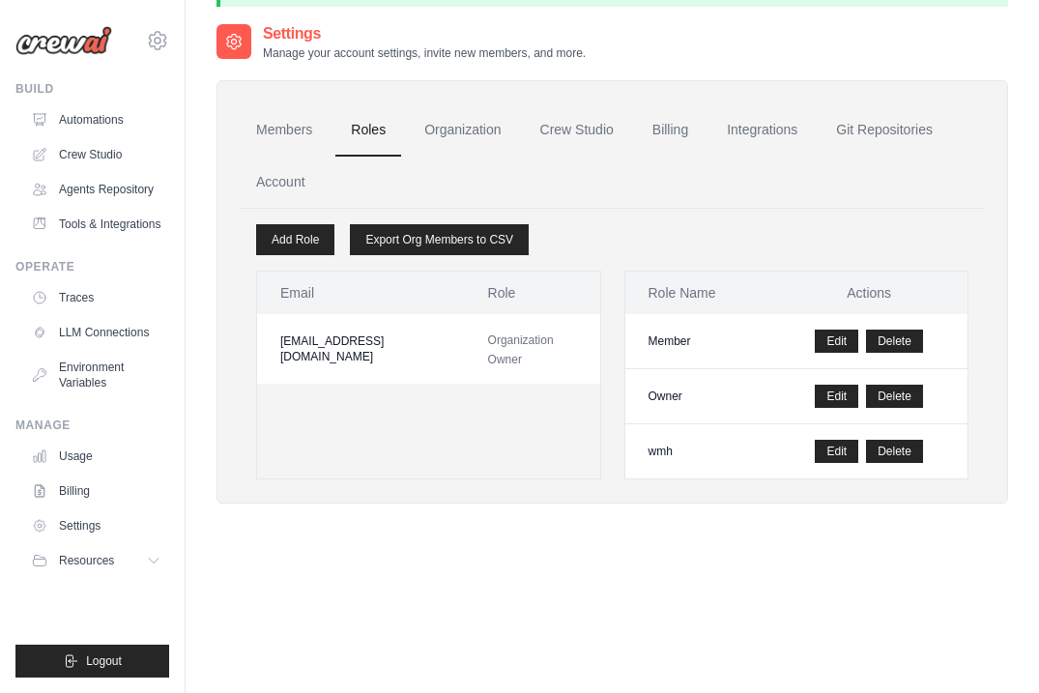
scroll to position [103, 0]
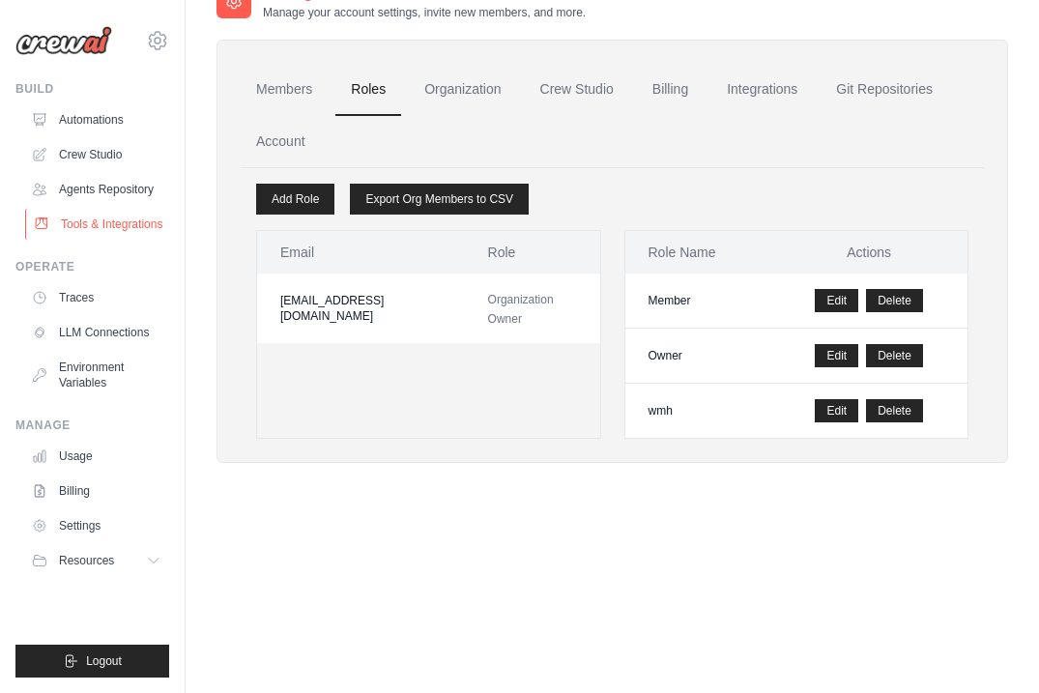
click at [146, 235] on link "Tools & Integrations" at bounding box center [98, 224] width 146 height 31
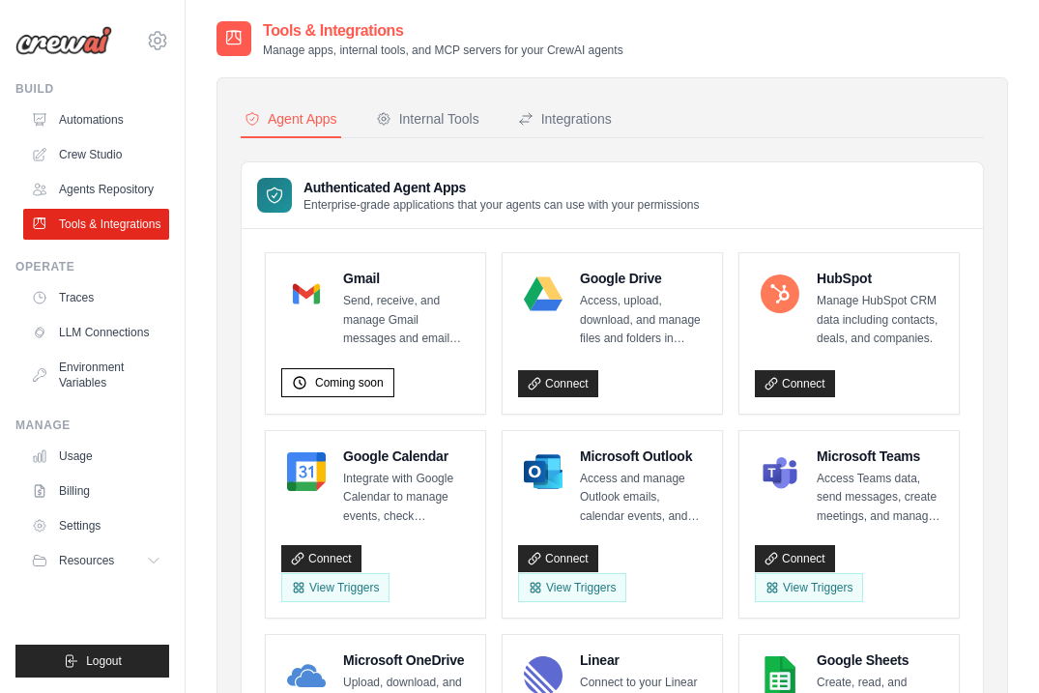
click at [290, 57] on p "Manage apps, internal tools, and MCP servers for your CrewAI agents" at bounding box center [443, 50] width 361 height 15
click at [462, 123] on div "Internal Tools" at bounding box center [427, 118] width 103 height 19
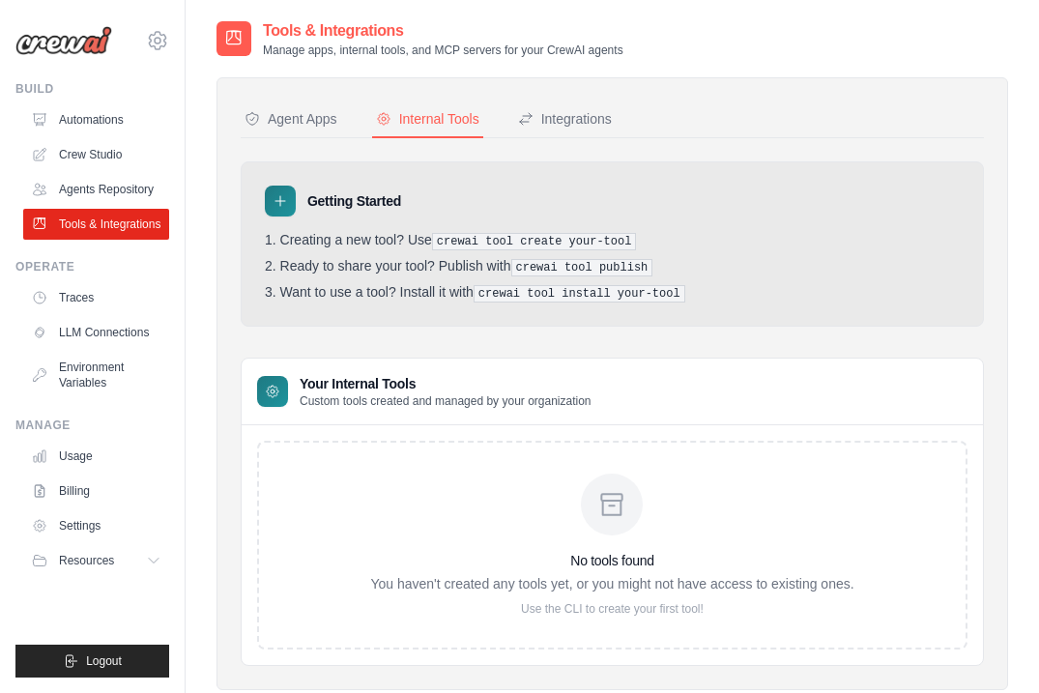
click at [277, 200] on icon at bounding box center [280, 200] width 15 height 15
click at [604, 122] on div "Integrations" at bounding box center [565, 118] width 94 height 19
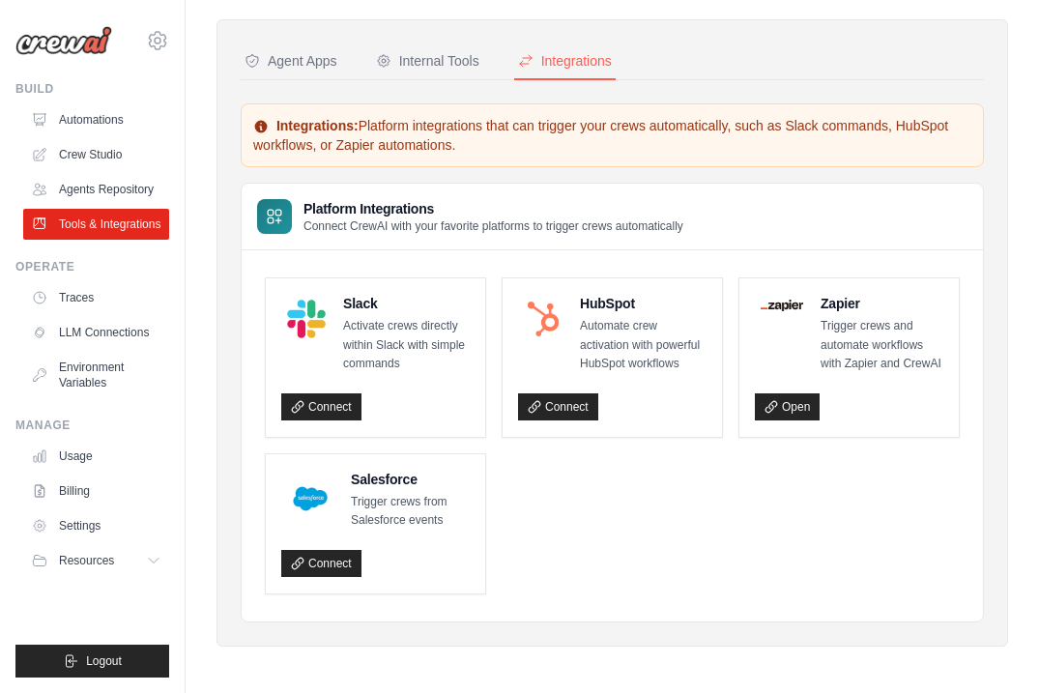
scroll to position [57, 0]
click at [144, 306] on link "Traces" at bounding box center [98, 297] width 146 height 31
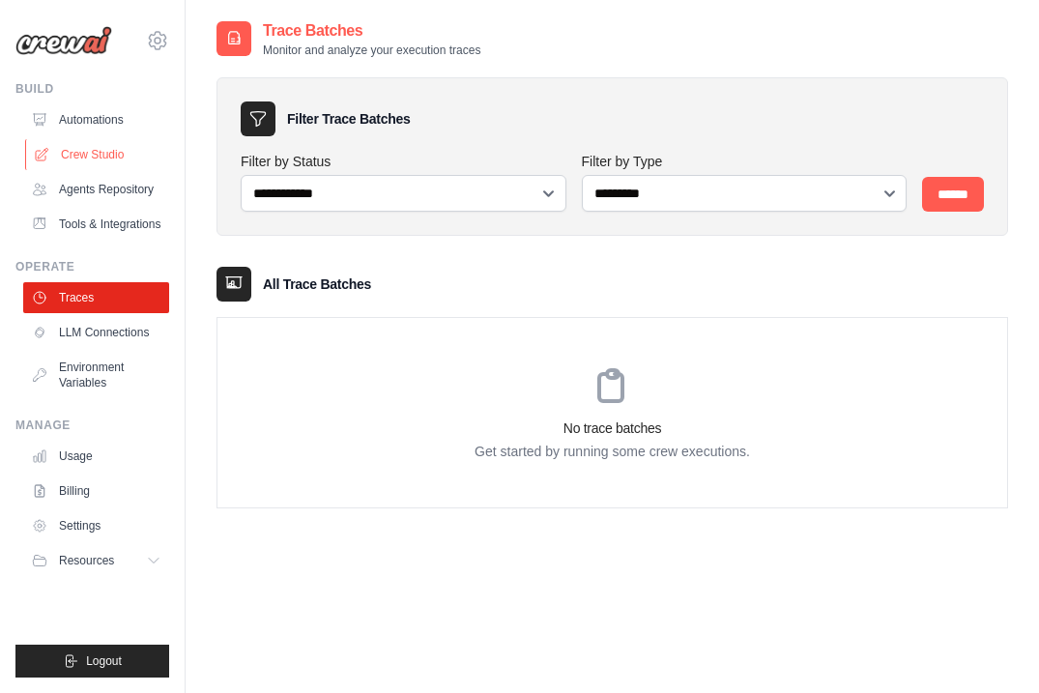
click at [107, 142] on link "Crew Studio" at bounding box center [98, 154] width 146 height 31
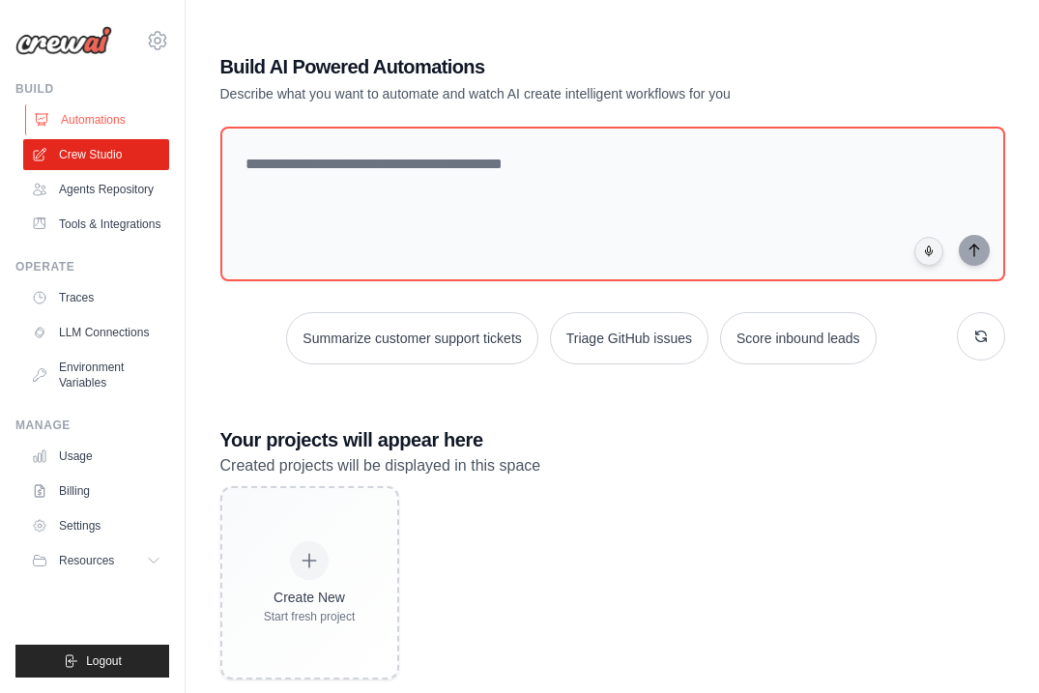
click at [111, 105] on link "Automations" at bounding box center [98, 119] width 146 height 31
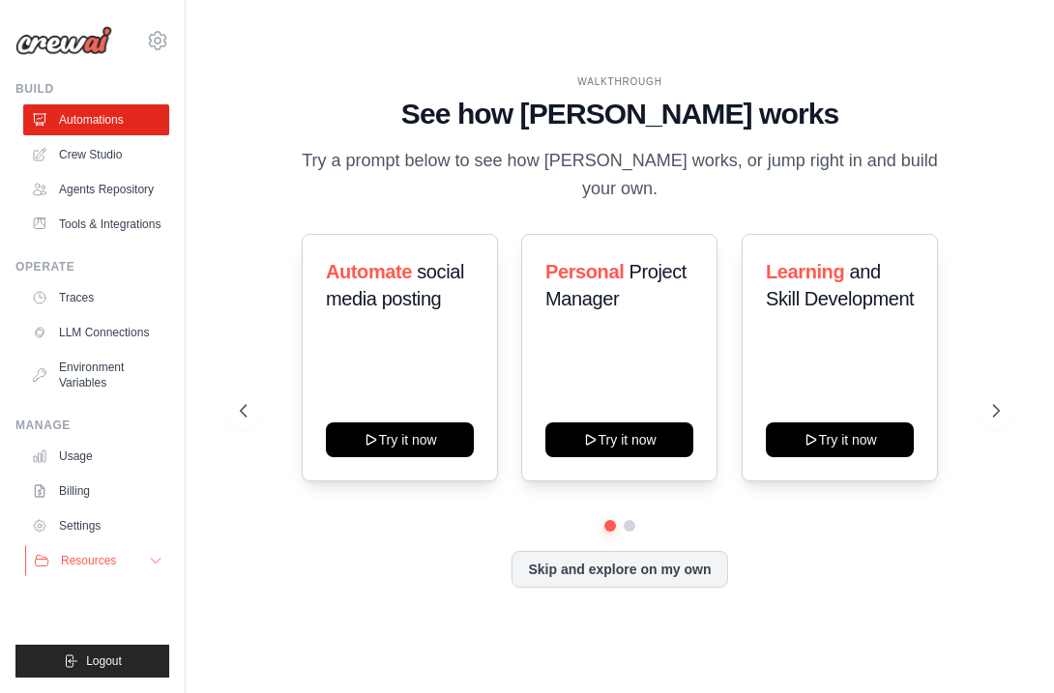
click at [86, 557] on span "Resources" at bounding box center [88, 560] width 55 height 15
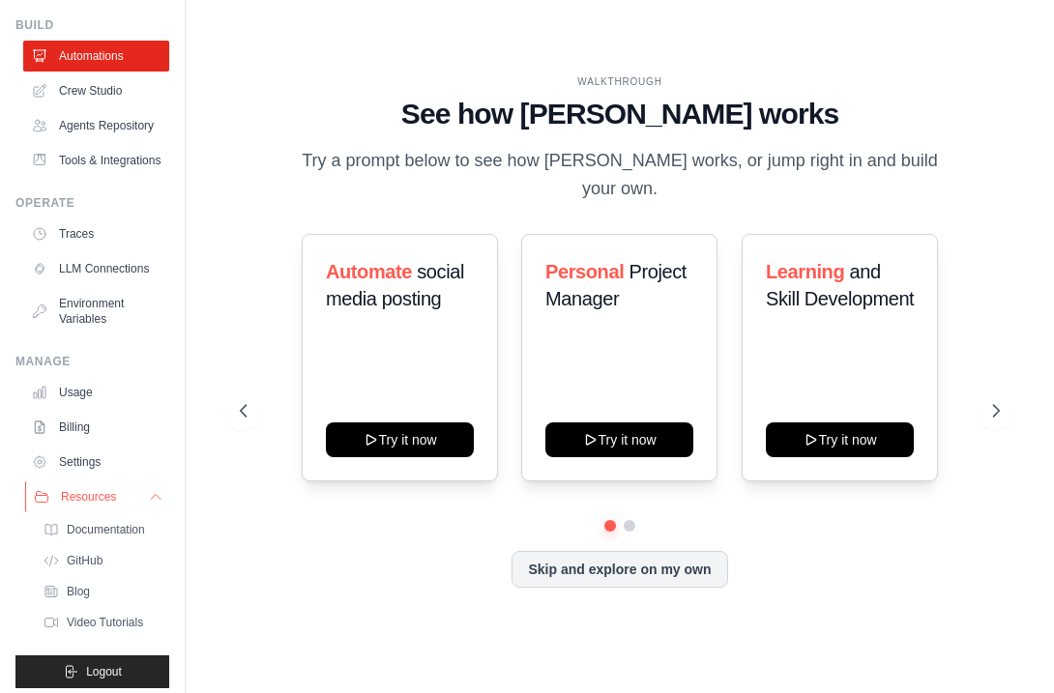
scroll to position [70, 0]
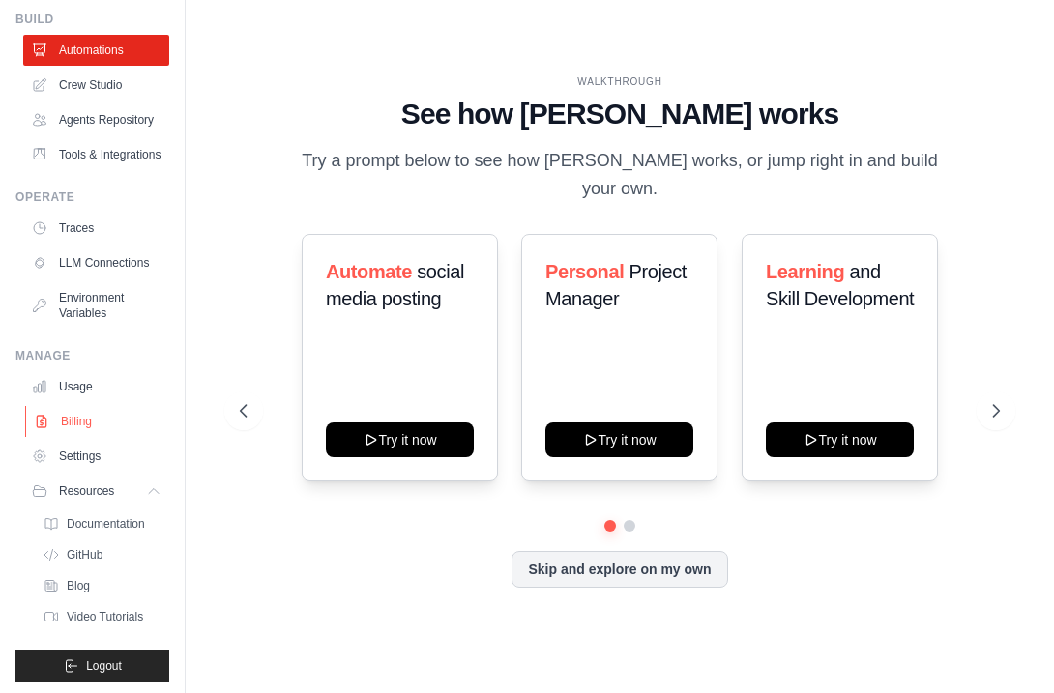
click at [109, 437] on link "Billing" at bounding box center [98, 421] width 146 height 31
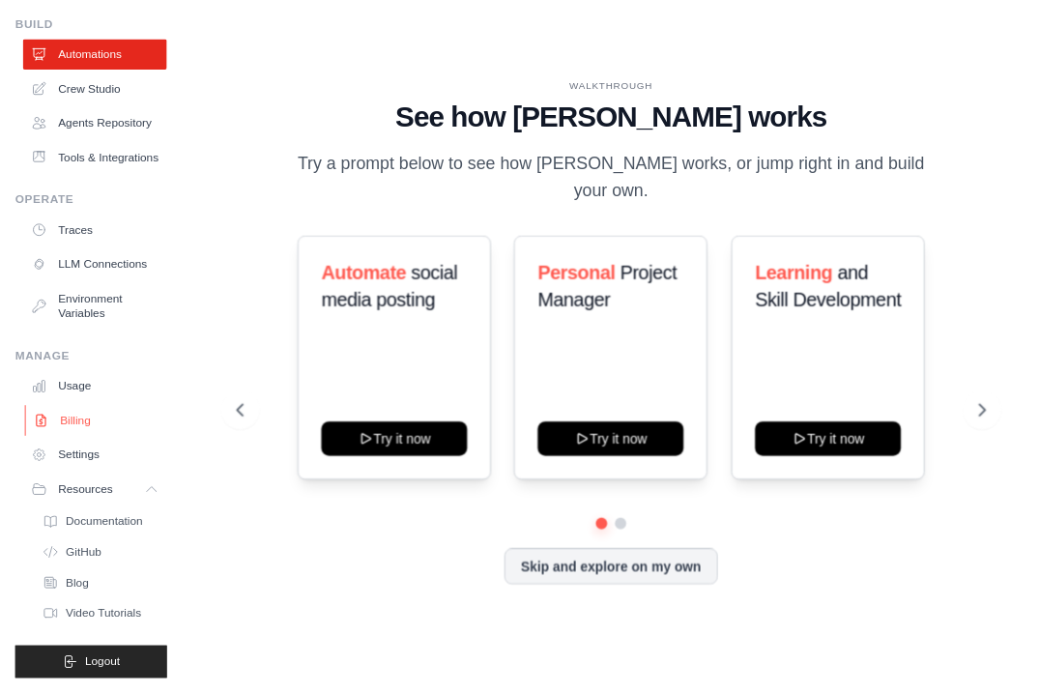
scroll to position [0, 0]
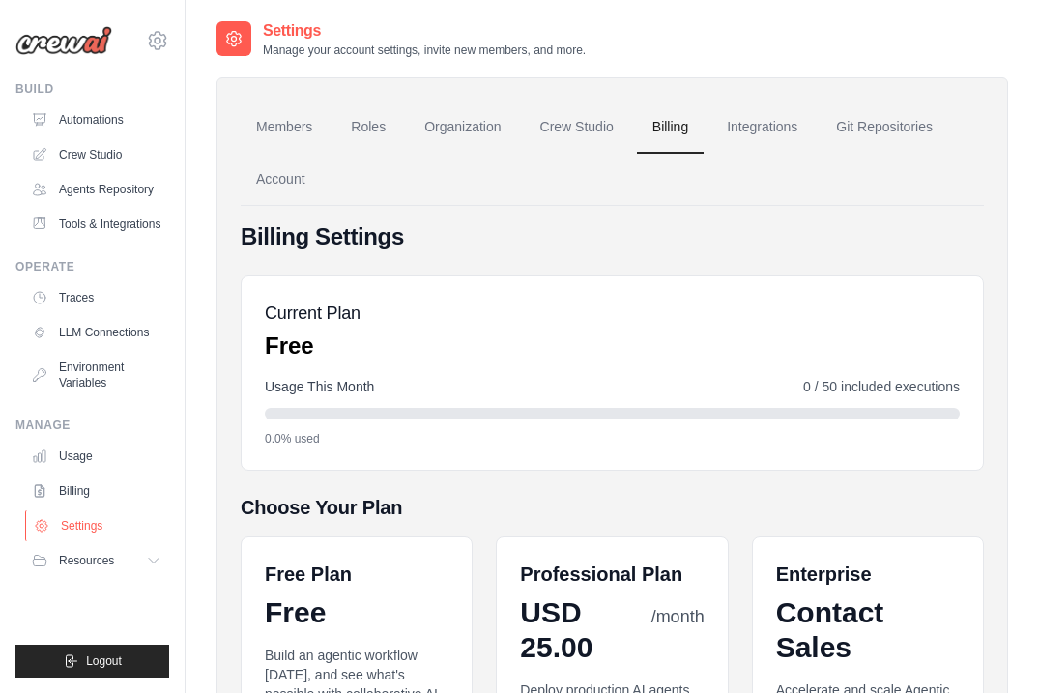
click at [118, 535] on link "Settings" at bounding box center [98, 525] width 146 height 31
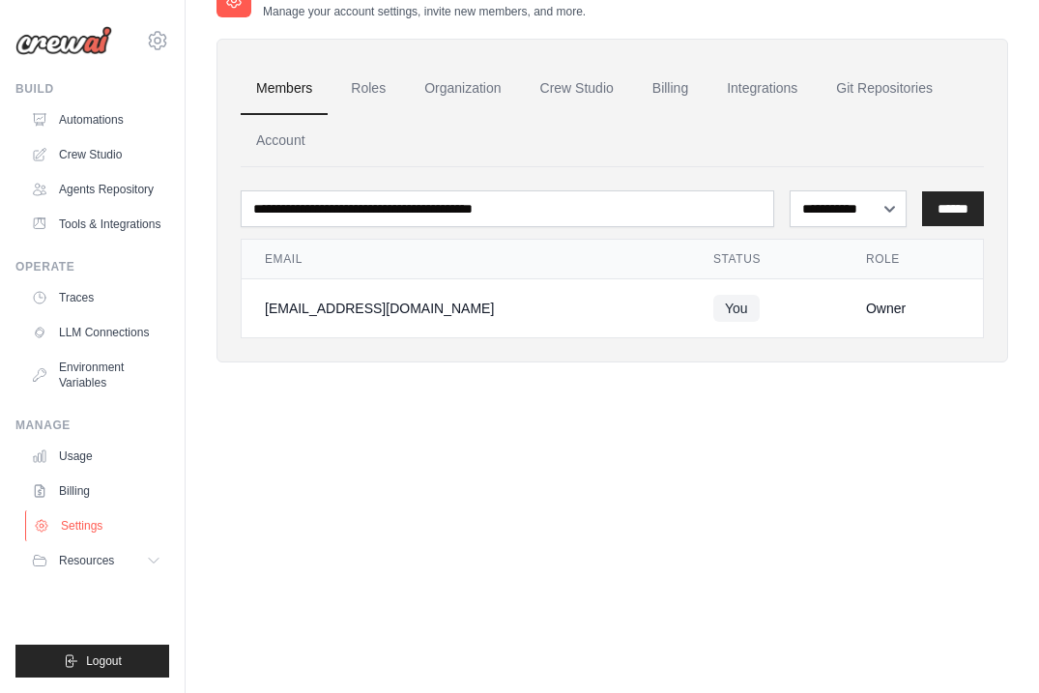
scroll to position [39, 0]
click at [126, 559] on button "Resources" at bounding box center [98, 560] width 146 height 31
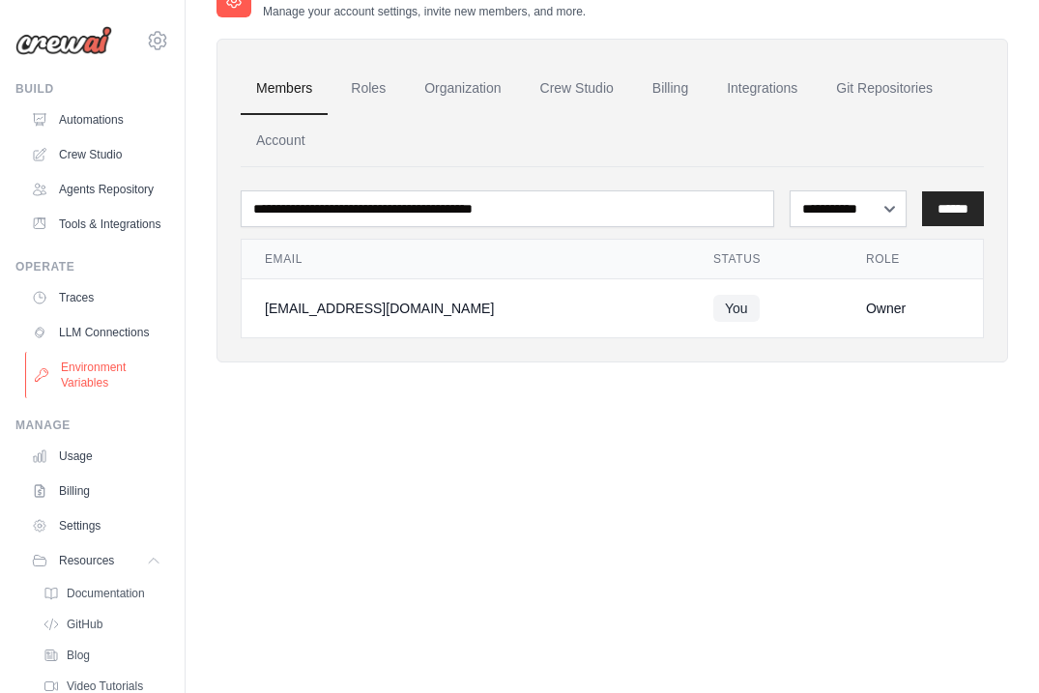
click at [127, 398] on link "Environment Variables" at bounding box center [98, 375] width 146 height 46
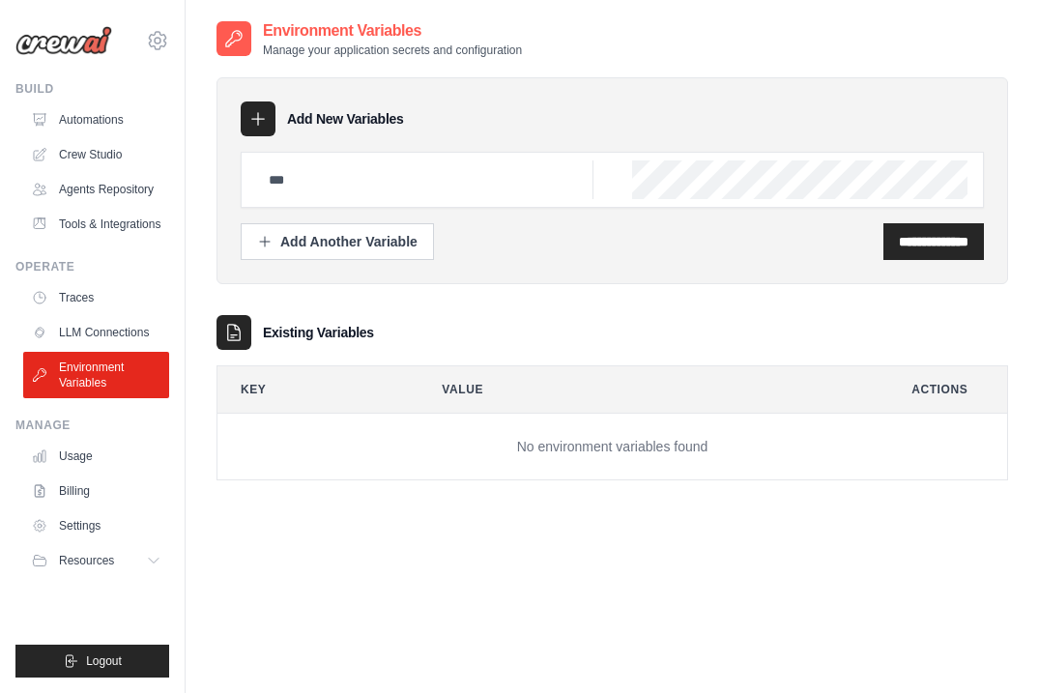
click at [295, 188] on input "text" at bounding box center [425, 179] width 336 height 39
click at [566, 173] on input "text" at bounding box center [425, 179] width 336 height 39
type input "**********"
click at [899, 237] on input "**********" at bounding box center [934, 241] width 70 height 19
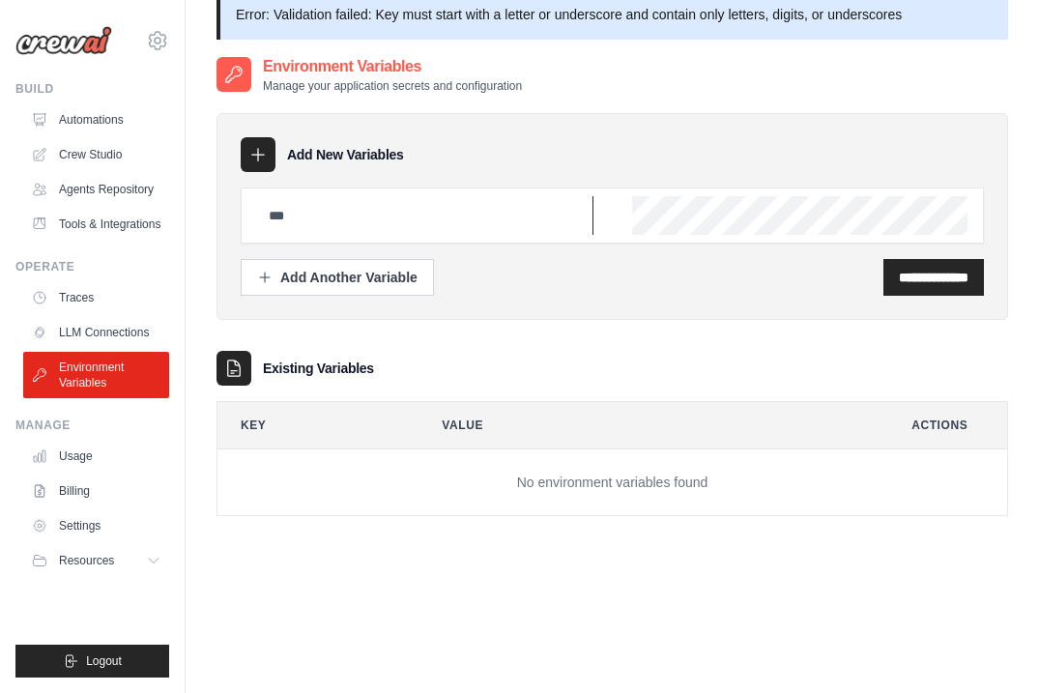
scroll to position [32, 0]
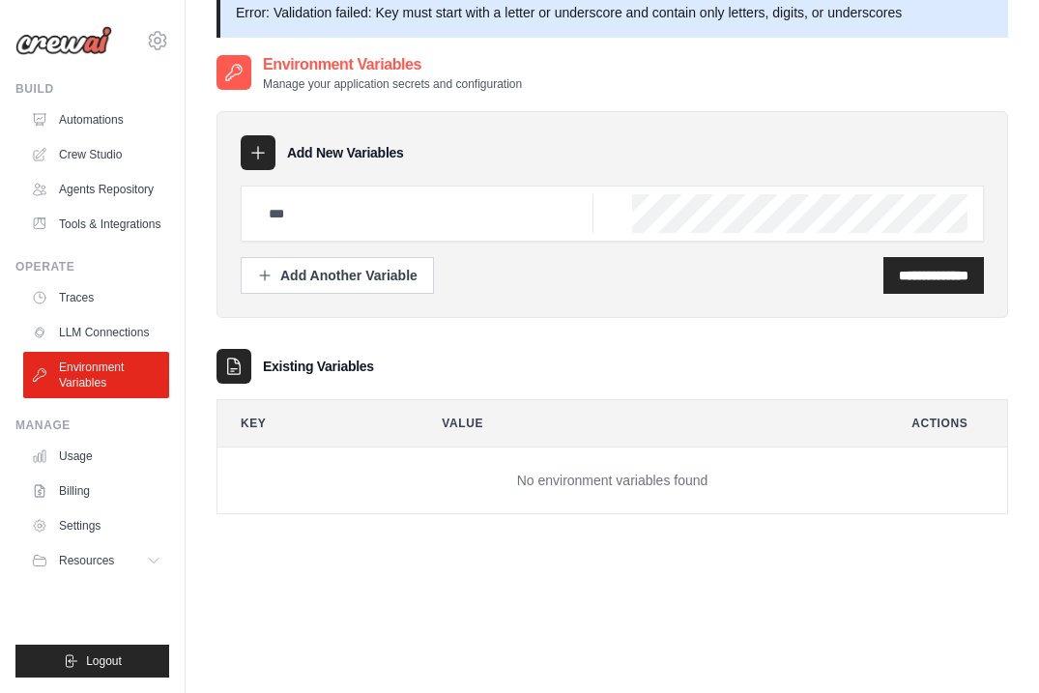
click at [611, 295] on div "**********" at bounding box center [613, 214] width 792 height 207
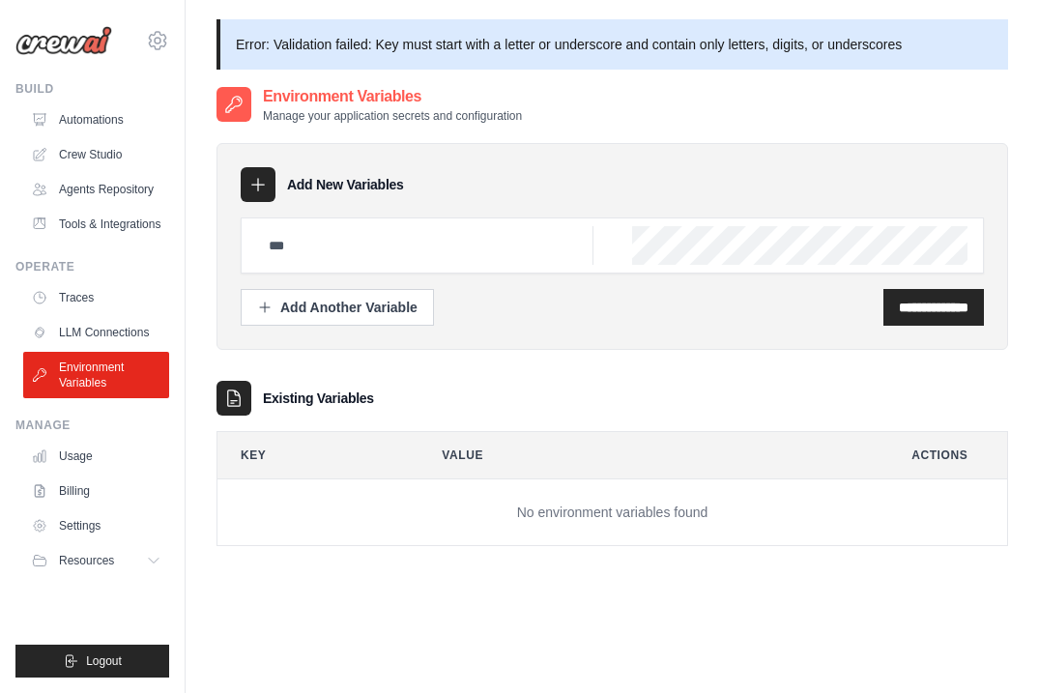
scroll to position [0, 0]
click at [79, 160] on link "Crew Studio" at bounding box center [98, 154] width 146 height 31
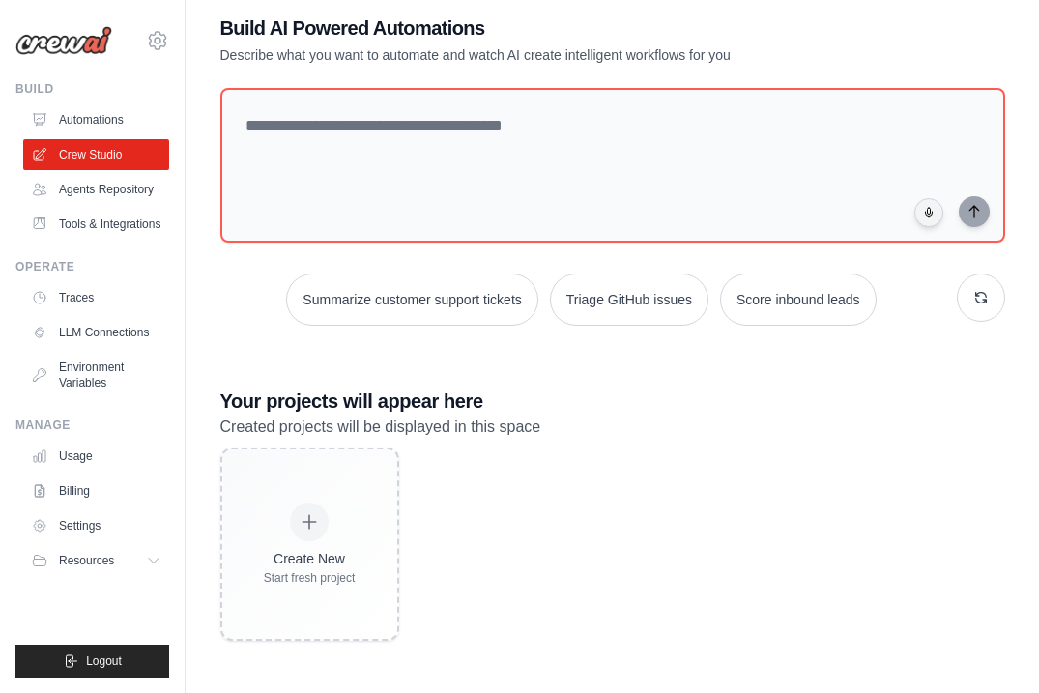
scroll to position [39, 0]
click at [110, 386] on link "Environment Variables" at bounding box center [98, 375] width 146 height 46
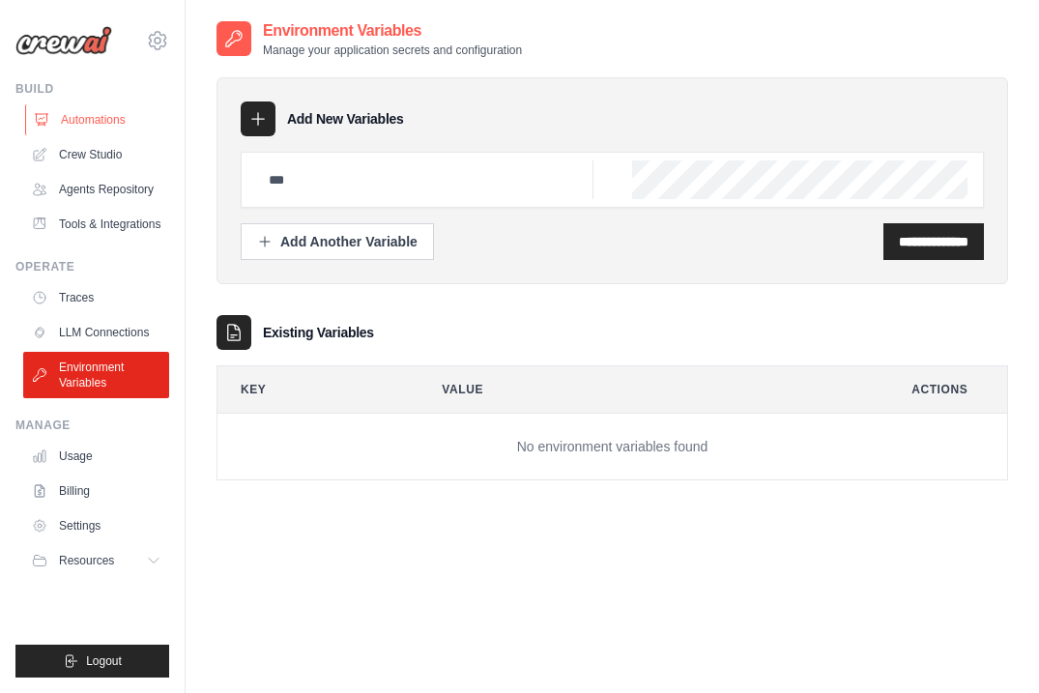
click at [143, 134] on link "Automations" at bounding box center [98, 119] width 146 height 31
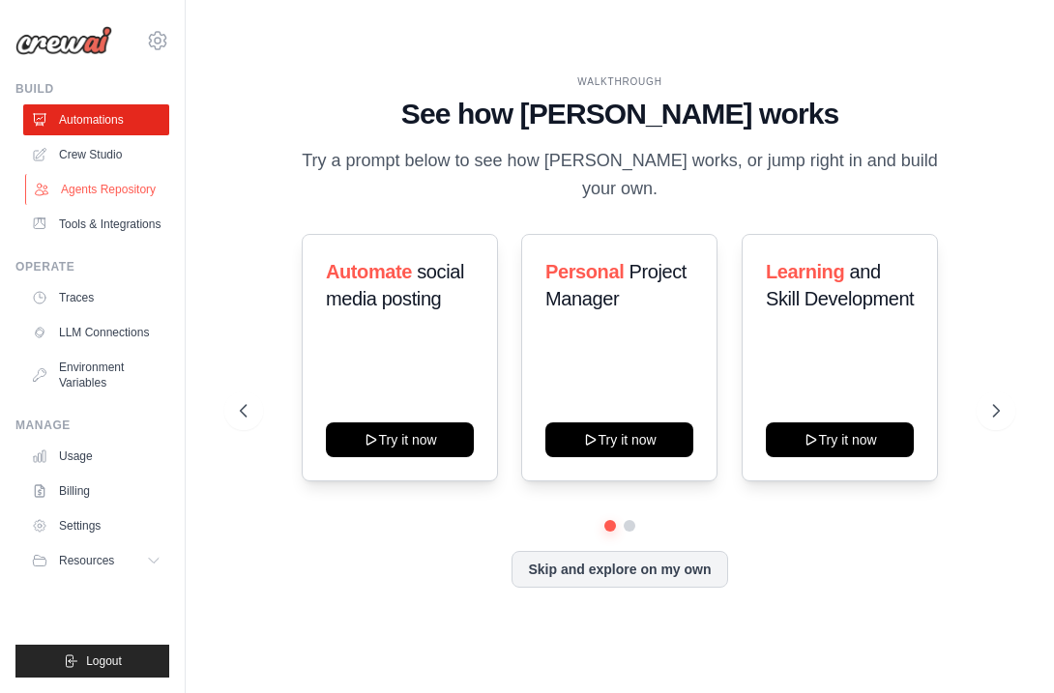
click at [154, 188] on link "Agents Repository" at bounding box center [98, 189] width 146 height 31
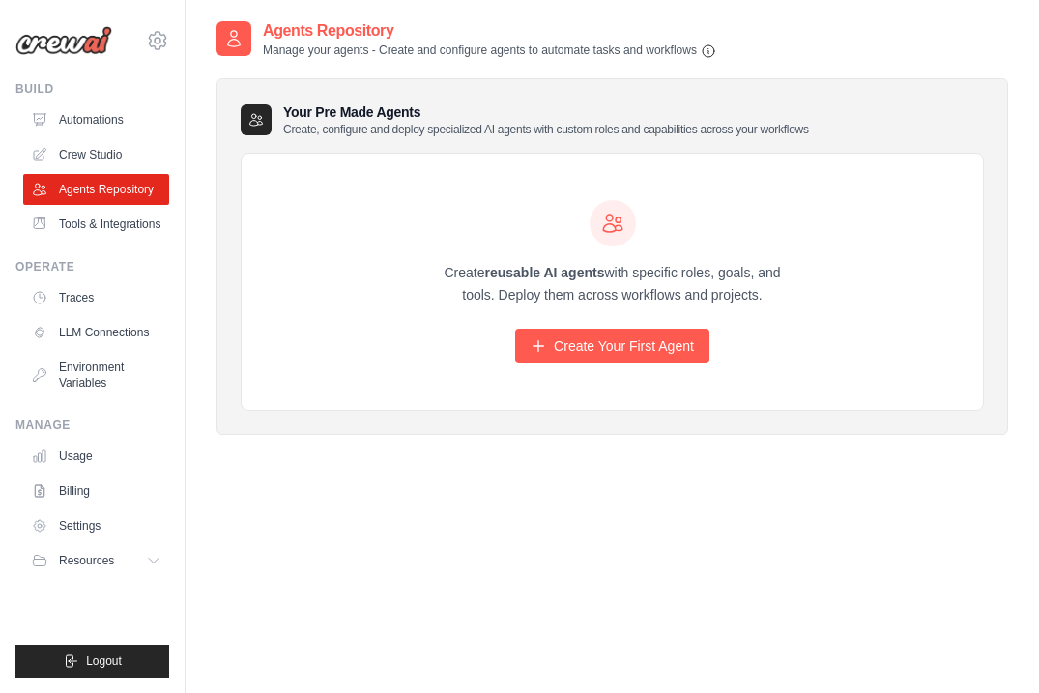
click at [118, 45] on div "[EMAIL_ADDRESS][DOMAIN_NAME] Settings" at bounding box center [92, 31] width 154 height 62
click at [158, 32] on icon at bounding box center [157, 40] width 23 height 23
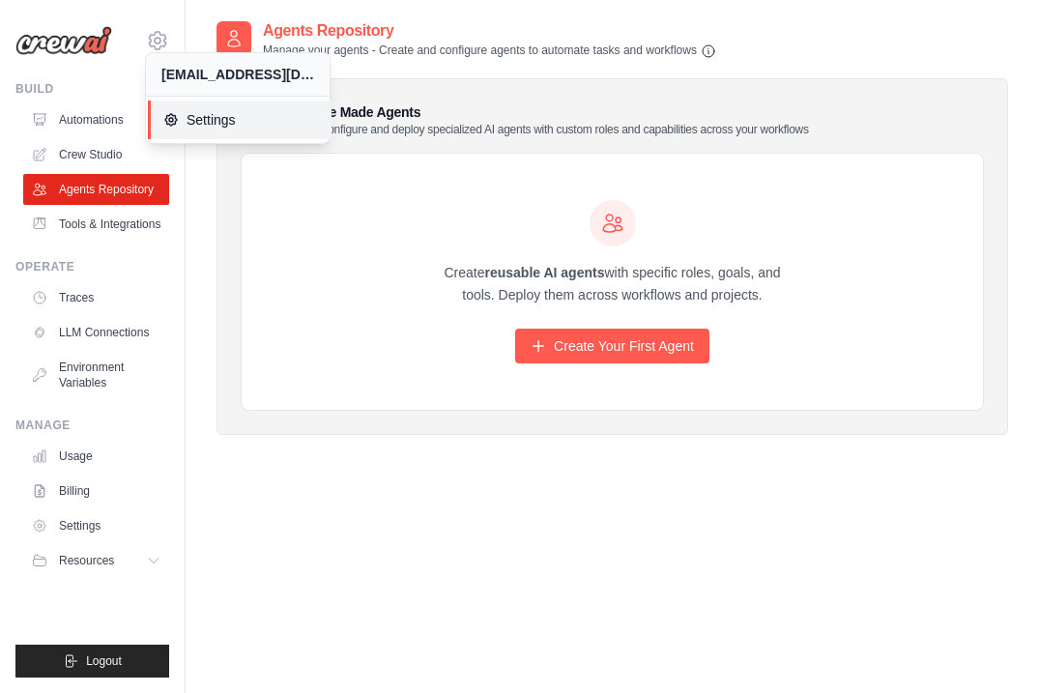
click at [298, 111] on span "Settings" at bounding box center [239, 119] width 153 height 19
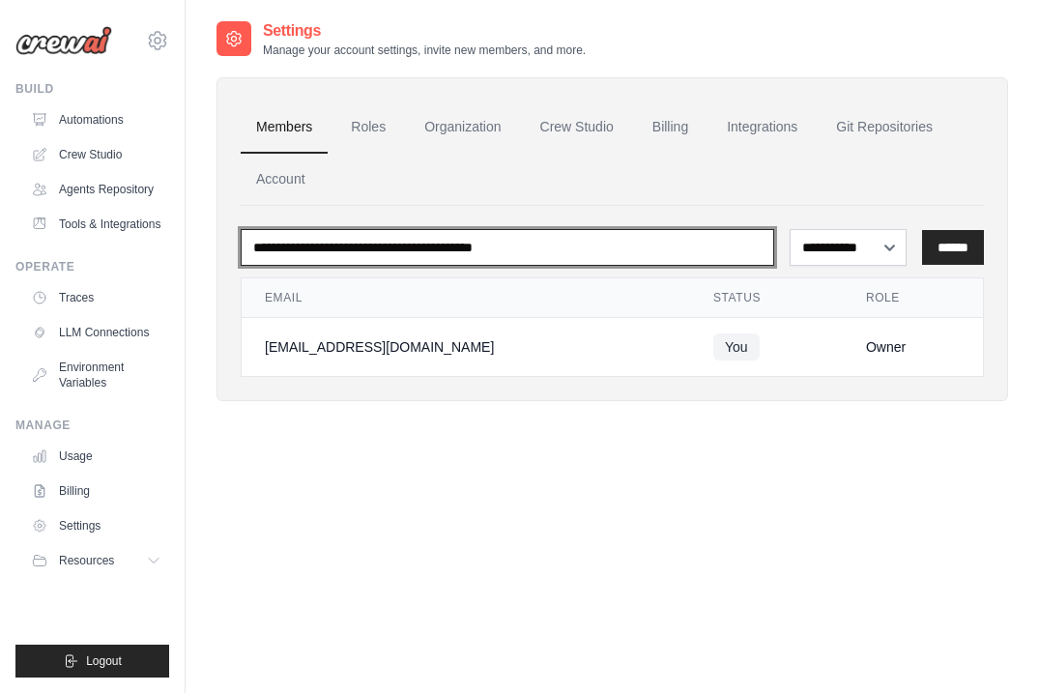
click at [599, 249] on input "email" at bounding box center [508, 247] width 534 height 37
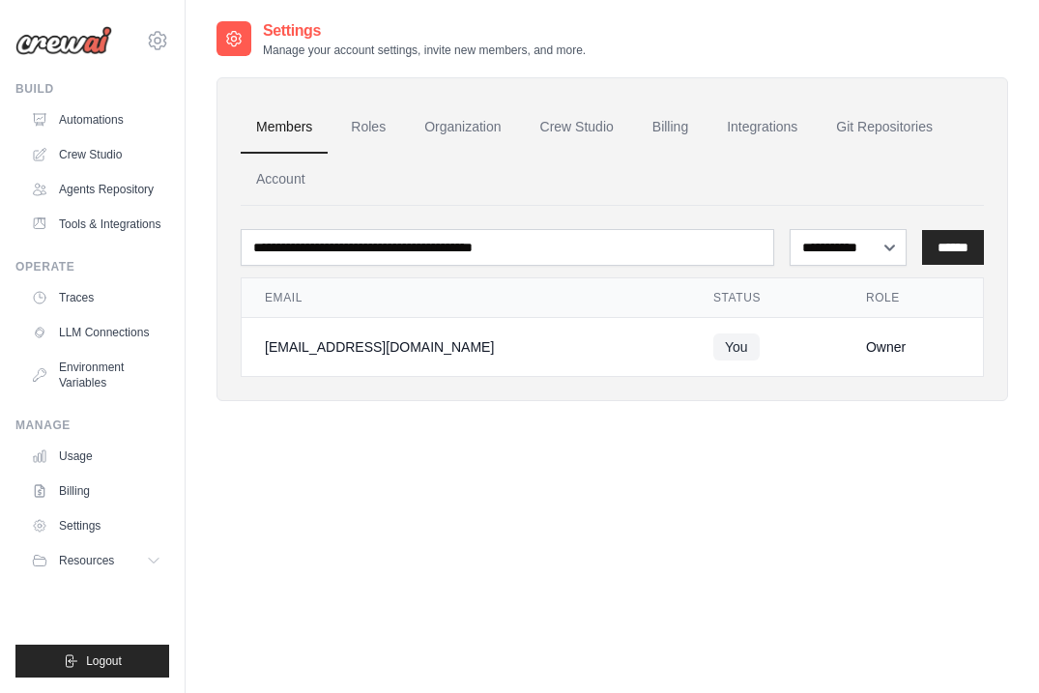
drag, startPoint x: 894, startPoint y: 346, endPoint x: 231, endPoint y: 312, distance: 664.1
click at [231, 313] on div "**********" at bounding box center [613, 239] width 792 height 324
click at [890, 118] on link "Git Repositories" at bounding box center [885, 128] width 128 height 52
